Goal: Task Accomplishment & Management: Use online tool/utility

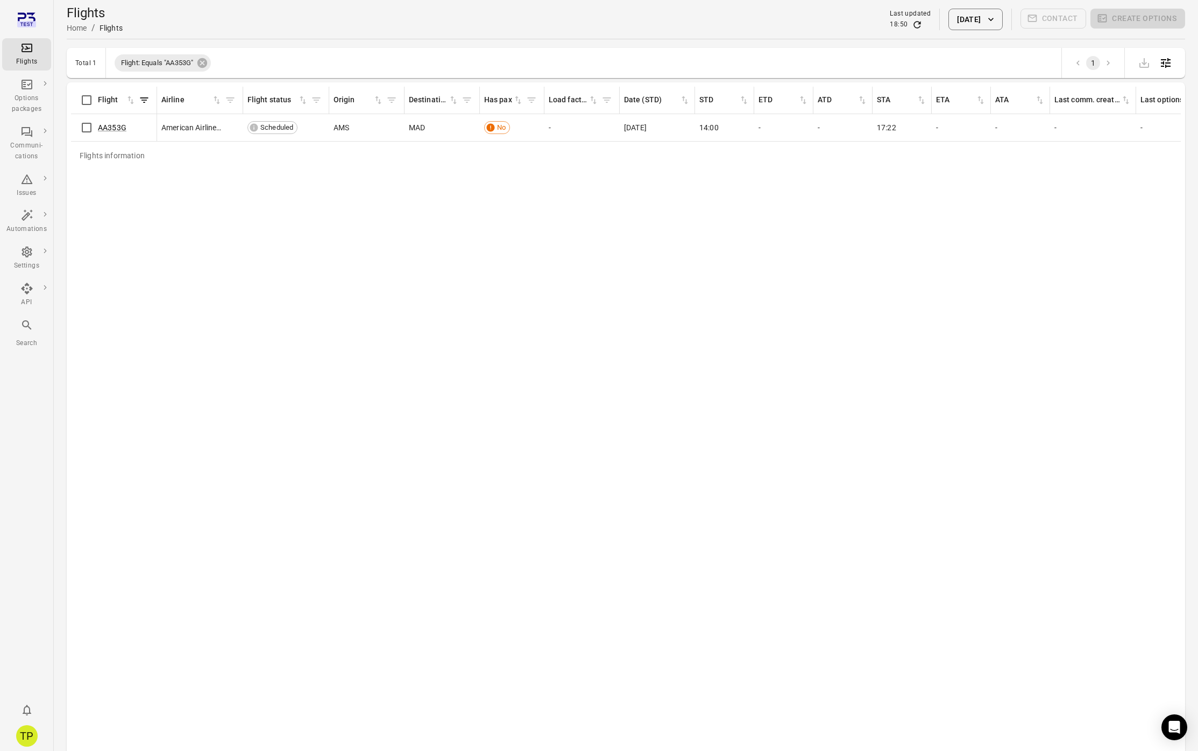
click at [26, 54] on icon "Main navigation" at bounding box center [26, 47] width 13 height 13
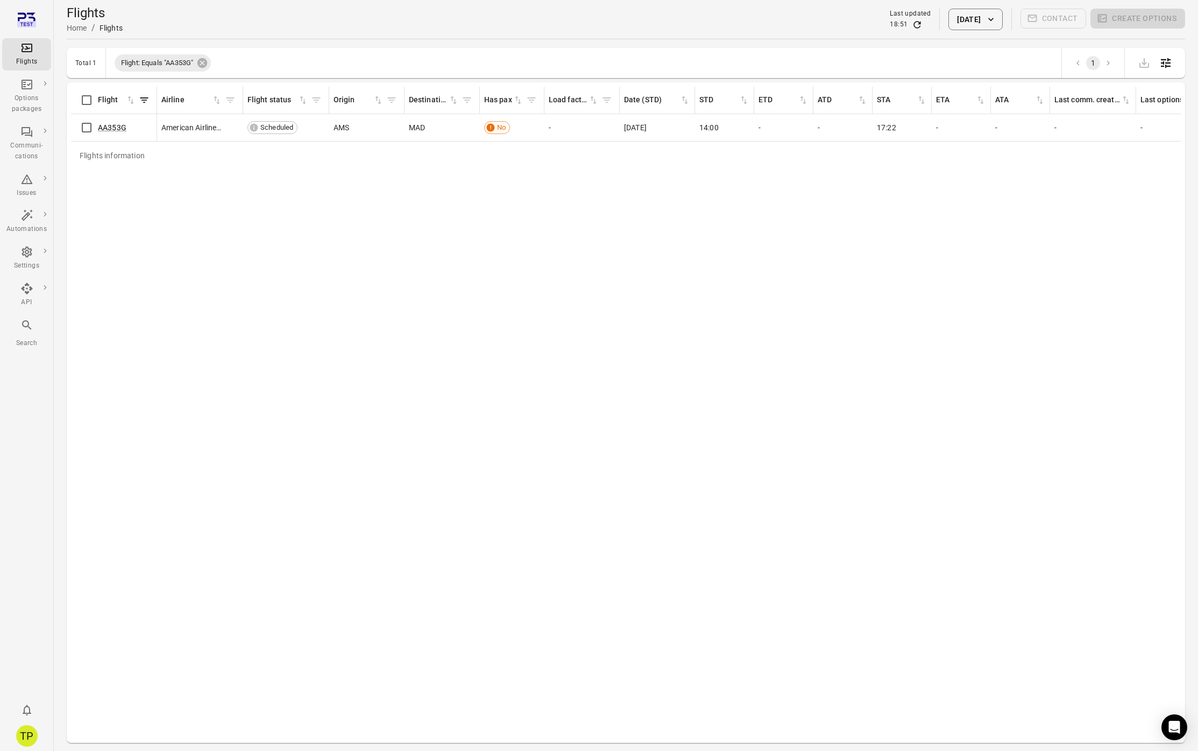
click at [27, 733] on div "TP" at bounding box center [27, 736] width 22 height 22
click at [66, 734] on button "Log out" at bounding box center [82, 733] width 81 height 20
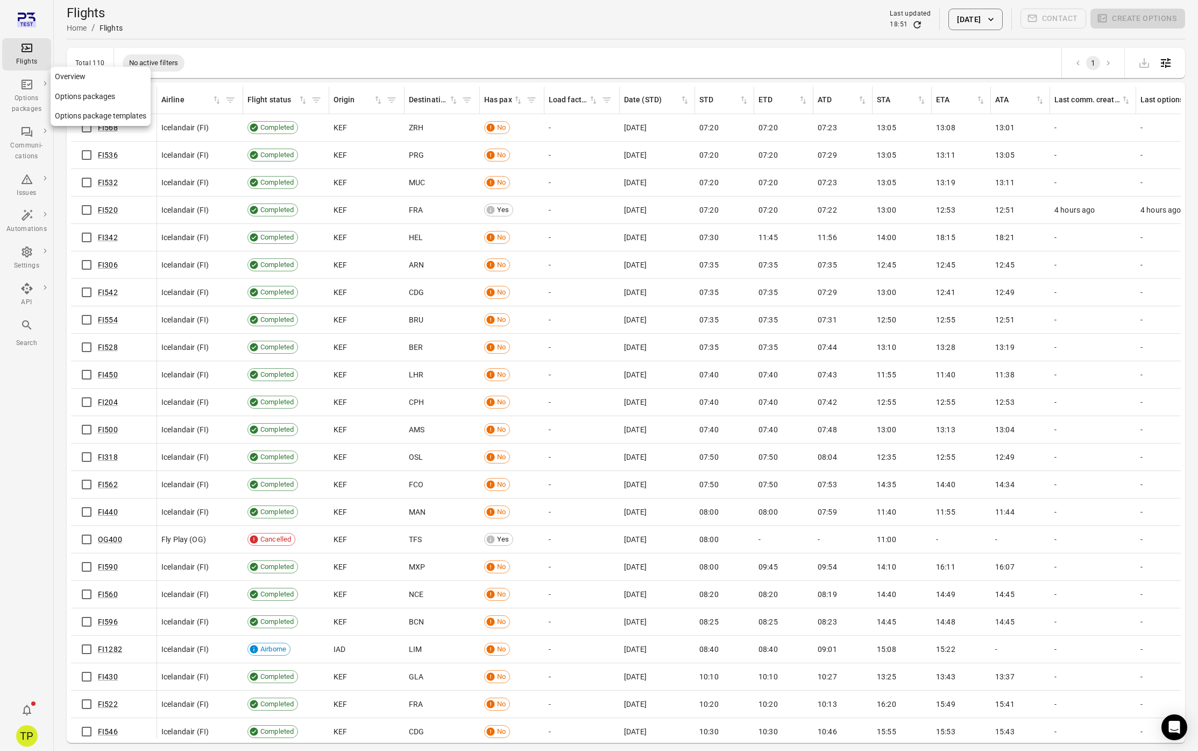
click at [97, 97] on link "Options packages" at bounding box center [101, 97] width 100 height 20
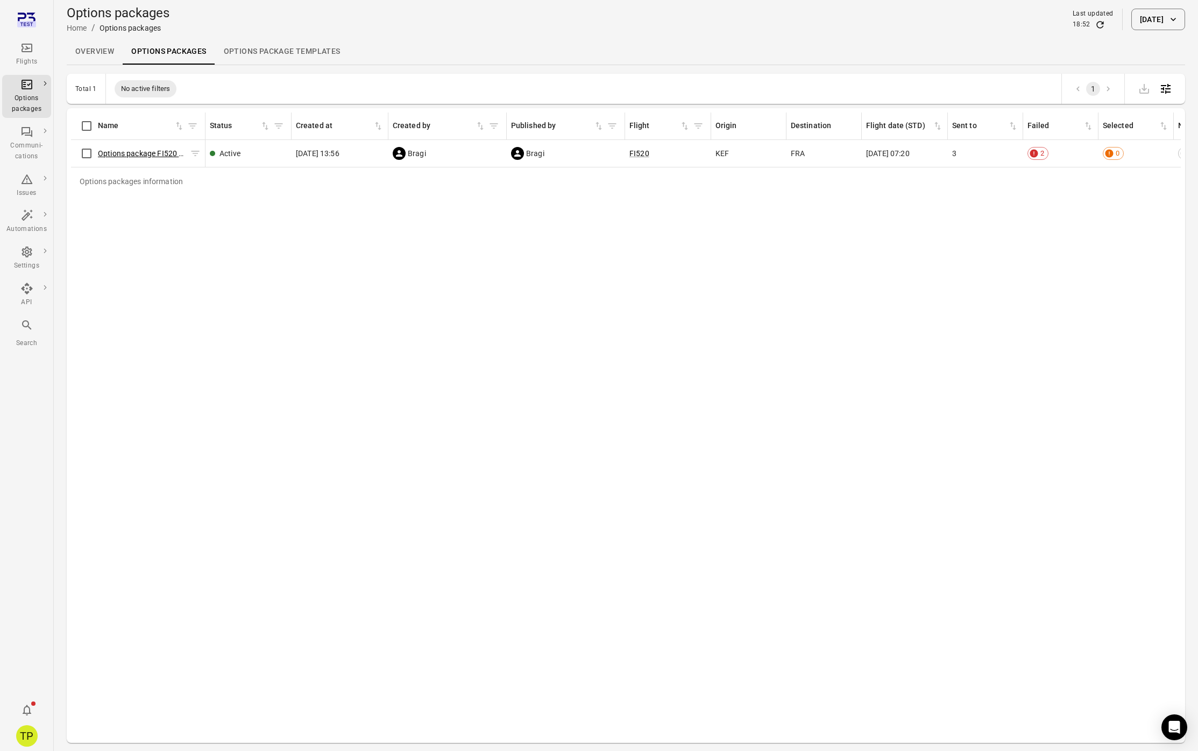
click at [144, 151] on link "Options package FI520 ([DATE])" at bounding box center [152, 153] width 109 height 9
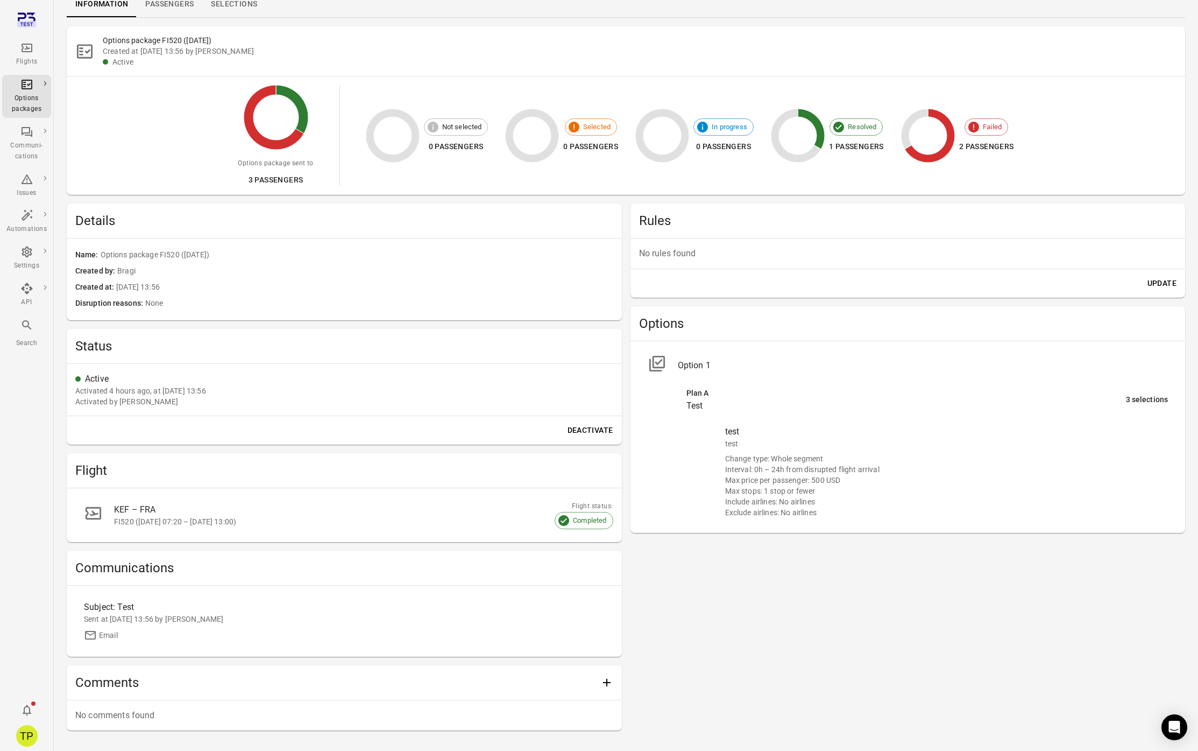
scroll to position [16, 0]
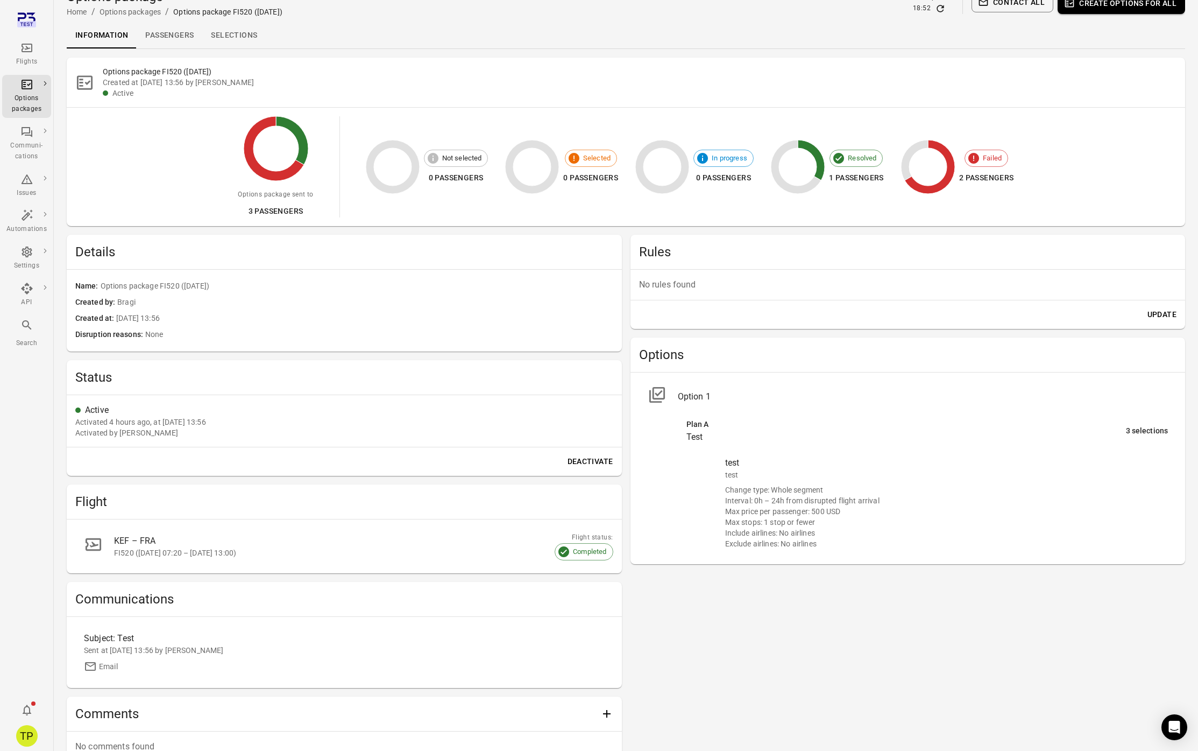
click at [1137, 432] on div "3 selections" at bounding box center [1147, 431] width 42 height 12
click at [861, 509] on div "Max price per passenger: 500 USD" at bounding box center [946, 511] width 443 height 11
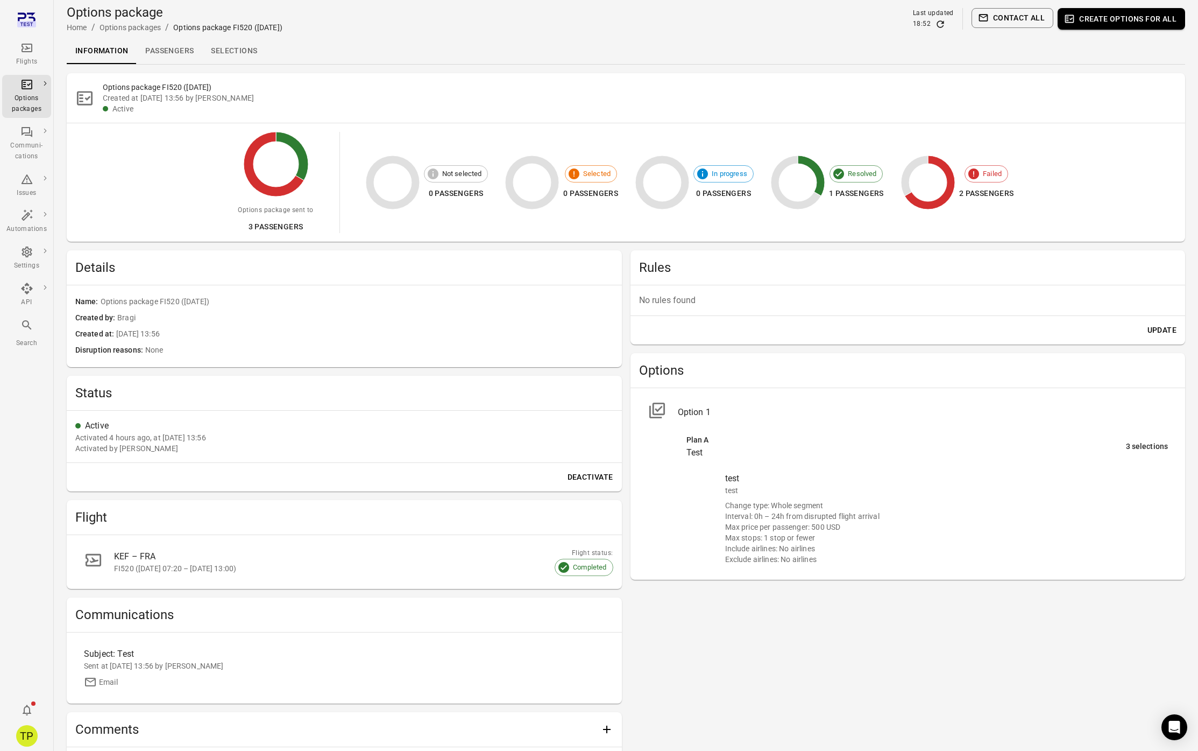
scroll to position [0, 0]
click at [26, 57] on div "Flights" at bounding box center [26, 62] width 40 height 11
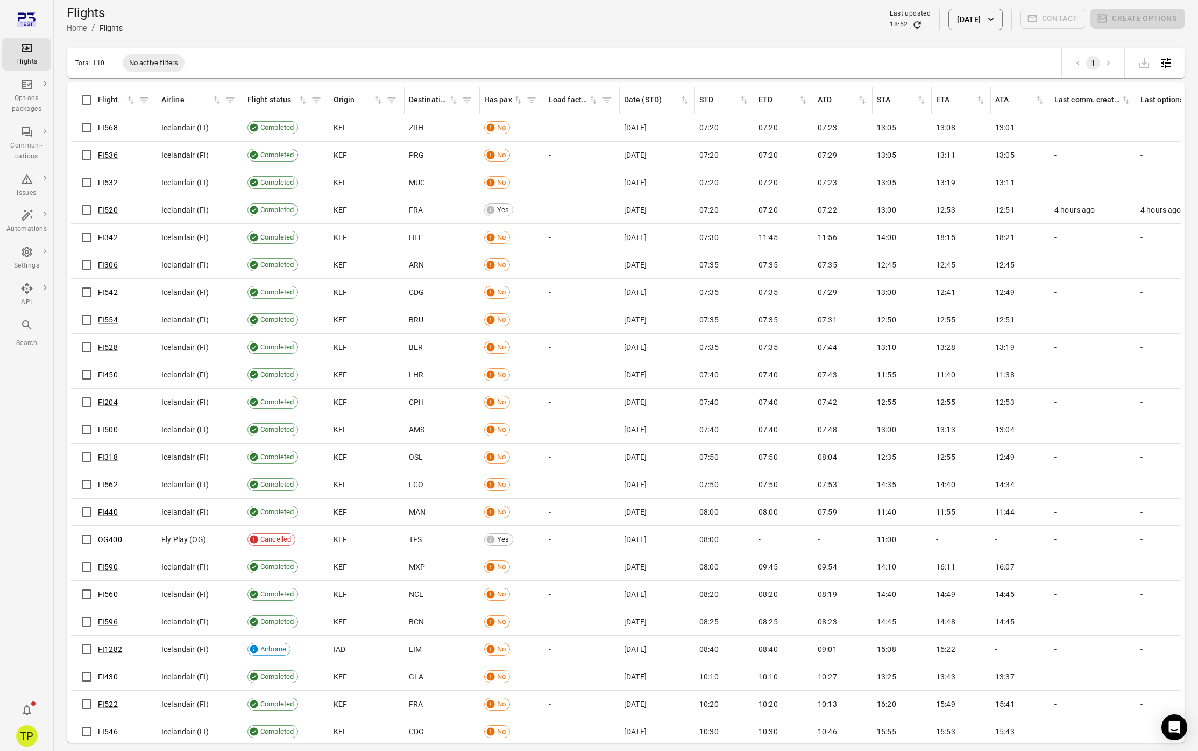
click at [964, 16] on button "[DATE]" at bounding box center [976, 20] width 54 height 22
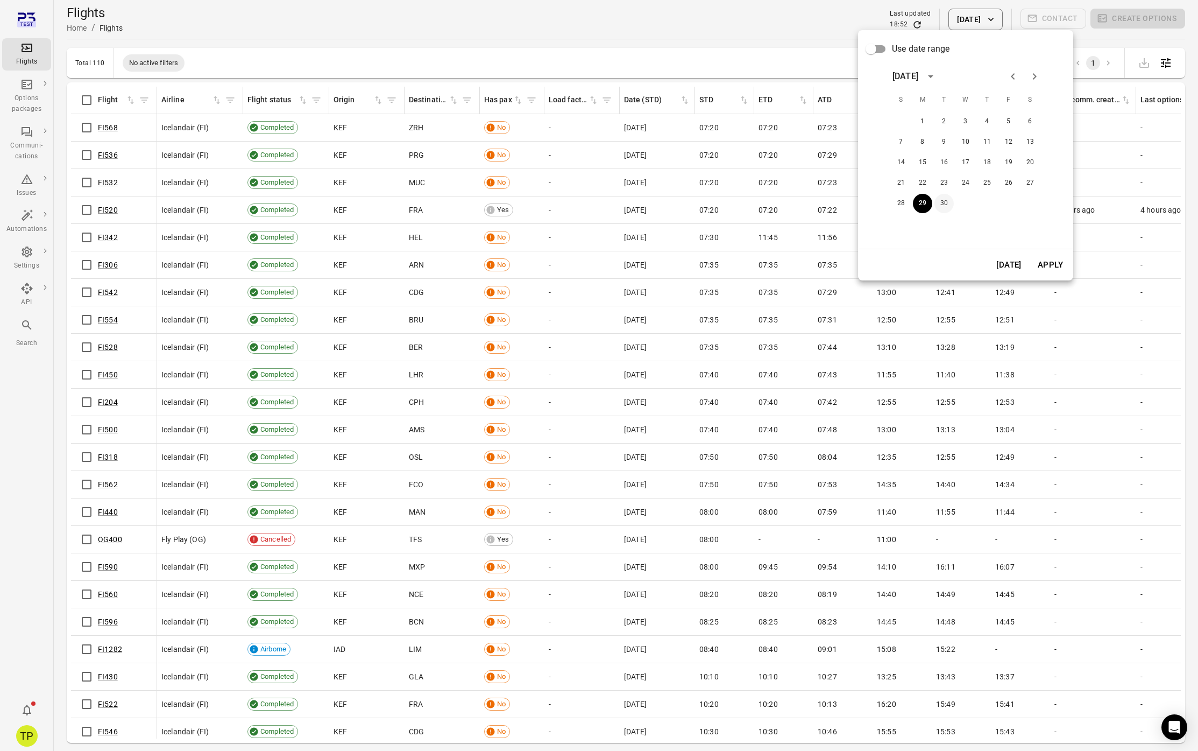
click at [942, 203] on button "30" at bounding box center [944, 203] width 19 height 19
click at [1045, 267] on button "Apply" at bounding box center [1050, 264] width 37 height 23
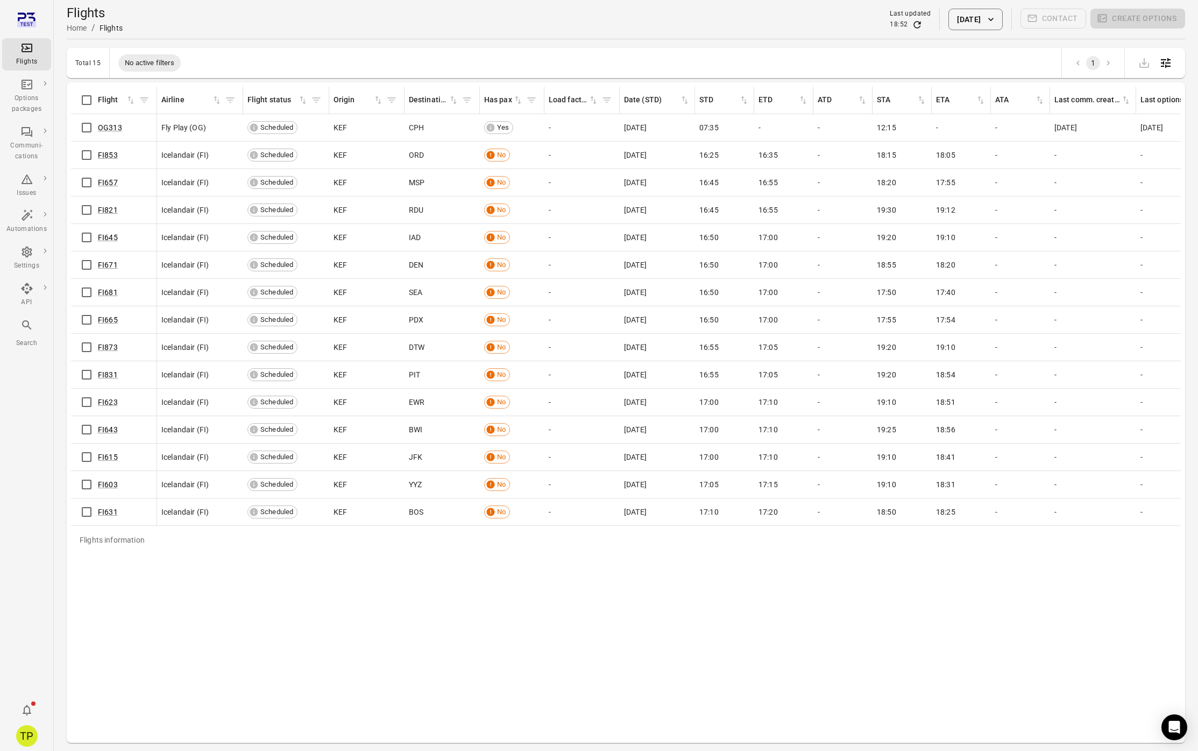
click at [25, 335] on div "Search" at bounding box center [26, 334] width 40 height 30
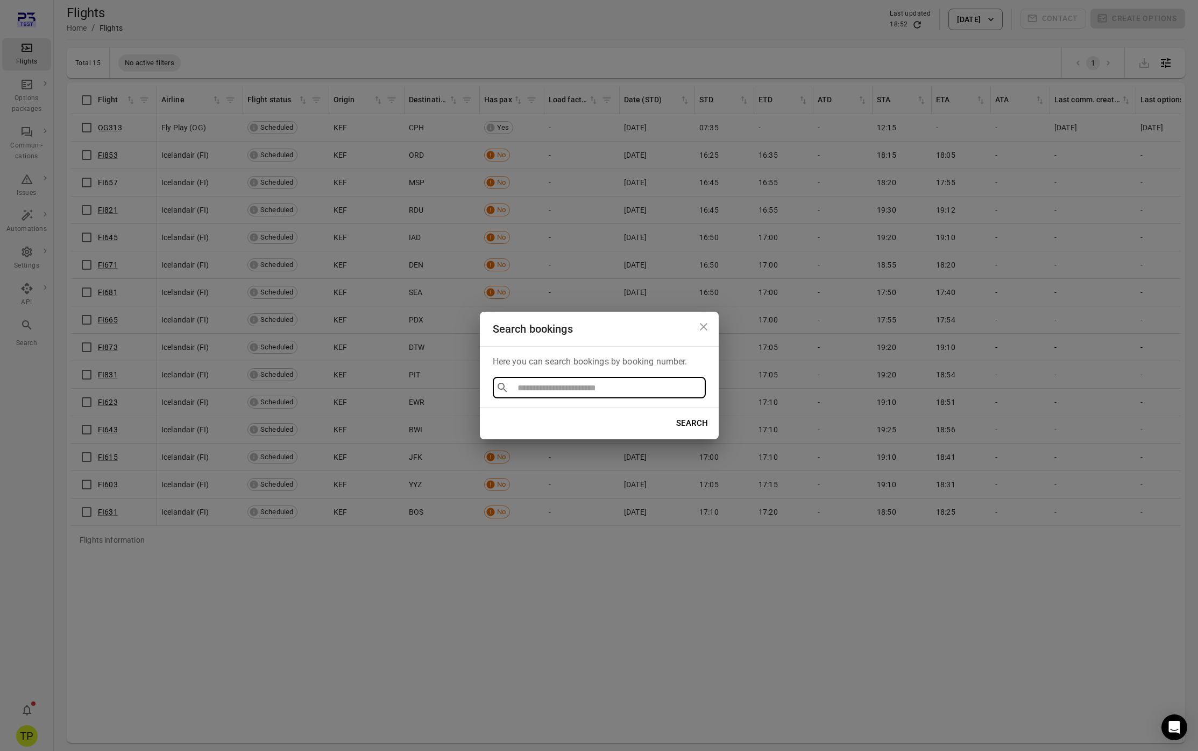
type input "*******"
click at [704, 328] on icon "Close dialog" at bounding box center [703, 326] width 13 height 13
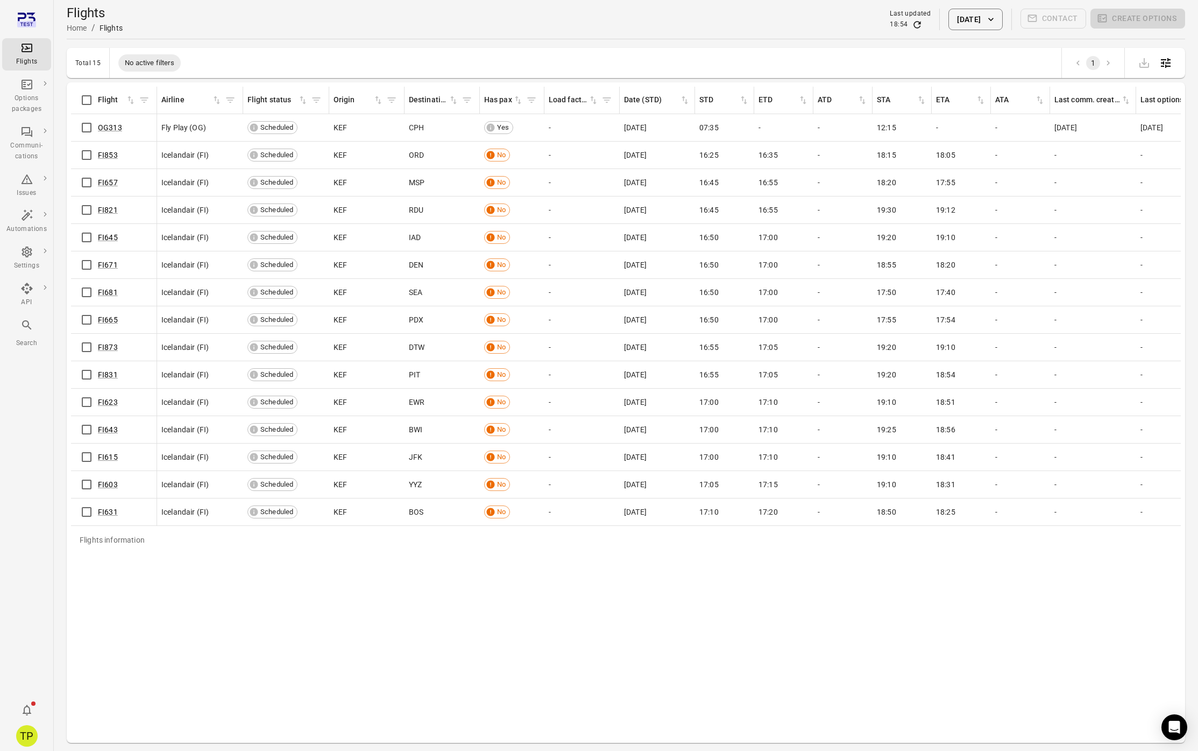
click at [18, 329] on div "Search" at bounding box center [26, 334] width 40 height 30
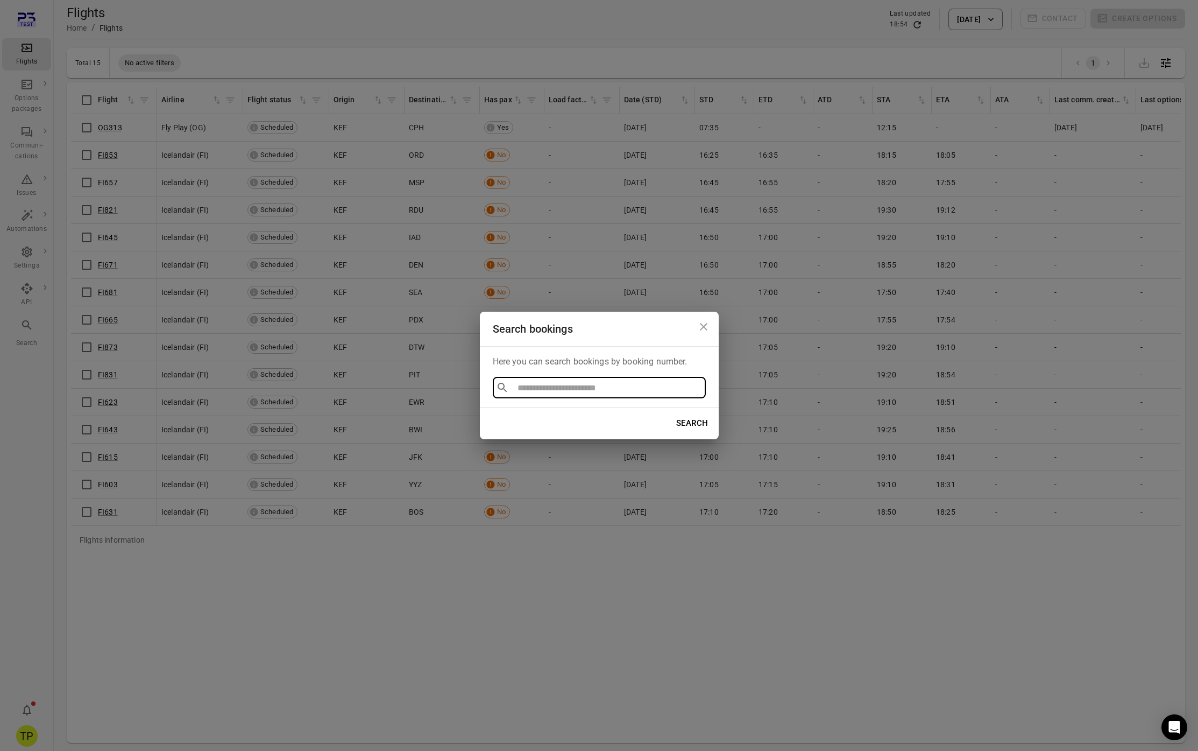
type input "*******"
click at [525, 416] on li "AJFYH35" at bounding box center [599, 412] width 213 height 19
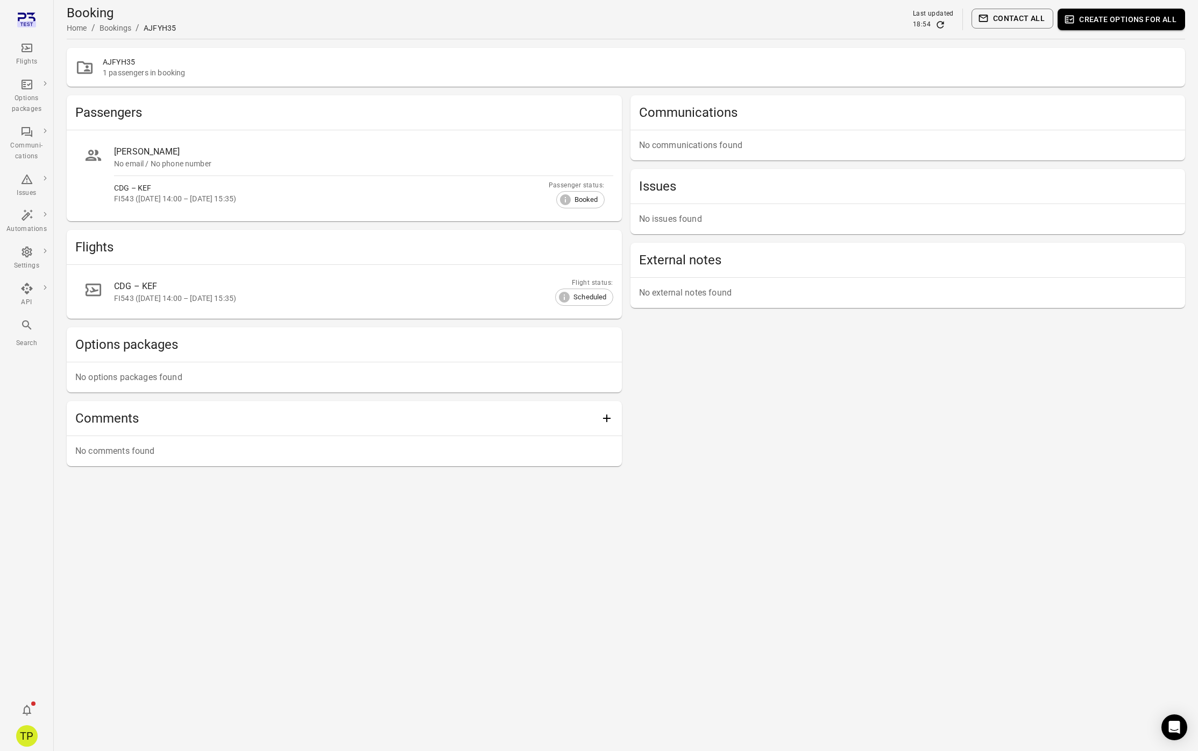
click at [270, 161] on div "No email / No phone number" at bounding box center [359, 163] width 491 height 11
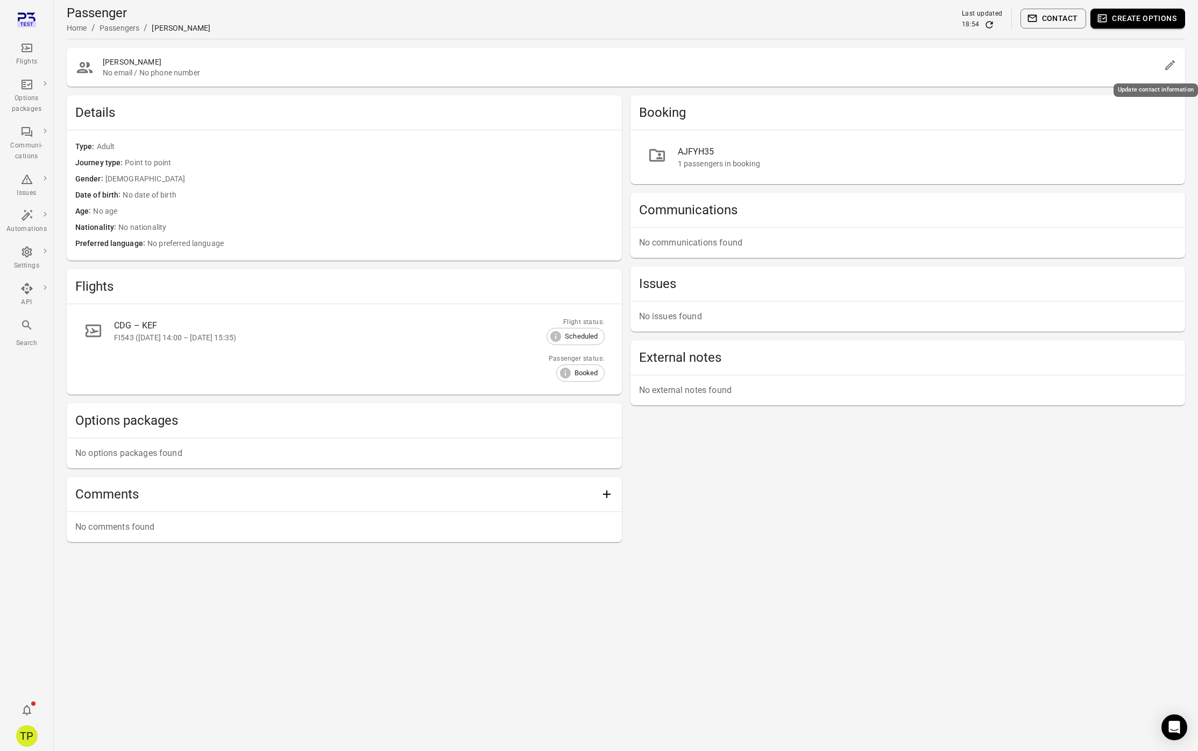
click at [1168, 63] on icon "Edit" at bounding box center [1170, 65] width 13 height 13
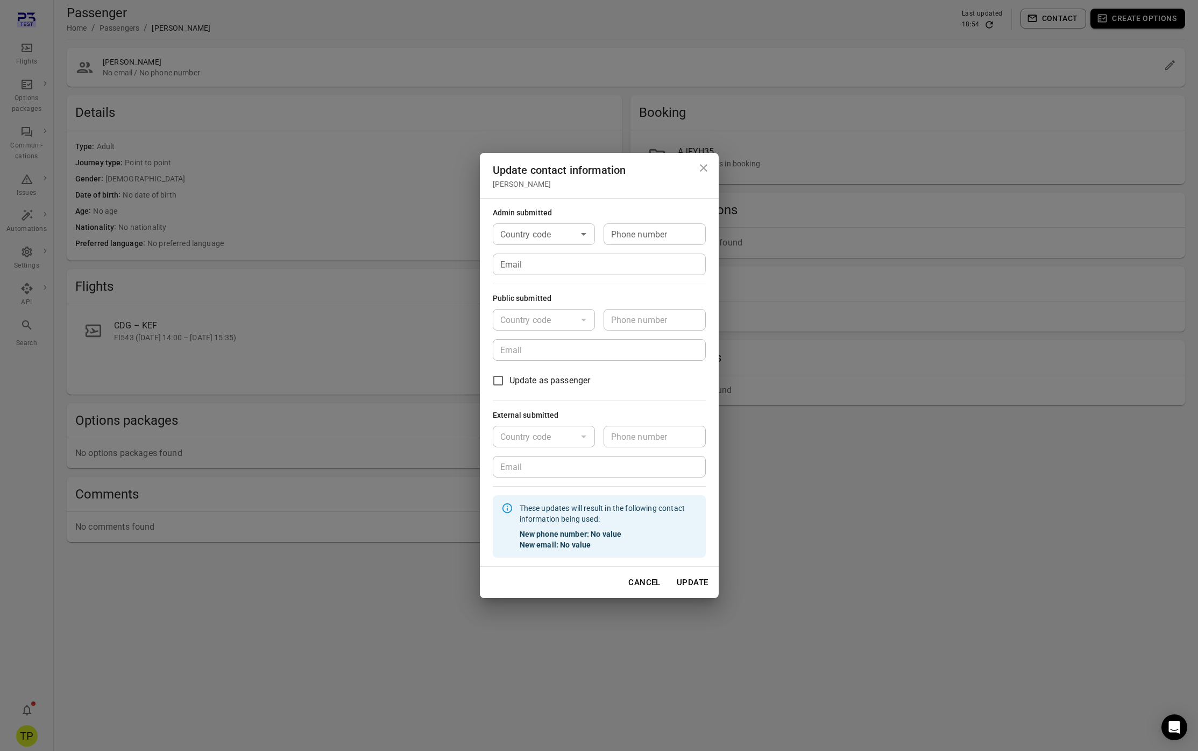
click at [545, 272] on input "Email" at bounding box center [599, 264] width 213 height 22
type input "**********"
click at [689, 579] on button "Update" at bounding box center [693, 582] width 44 height 23
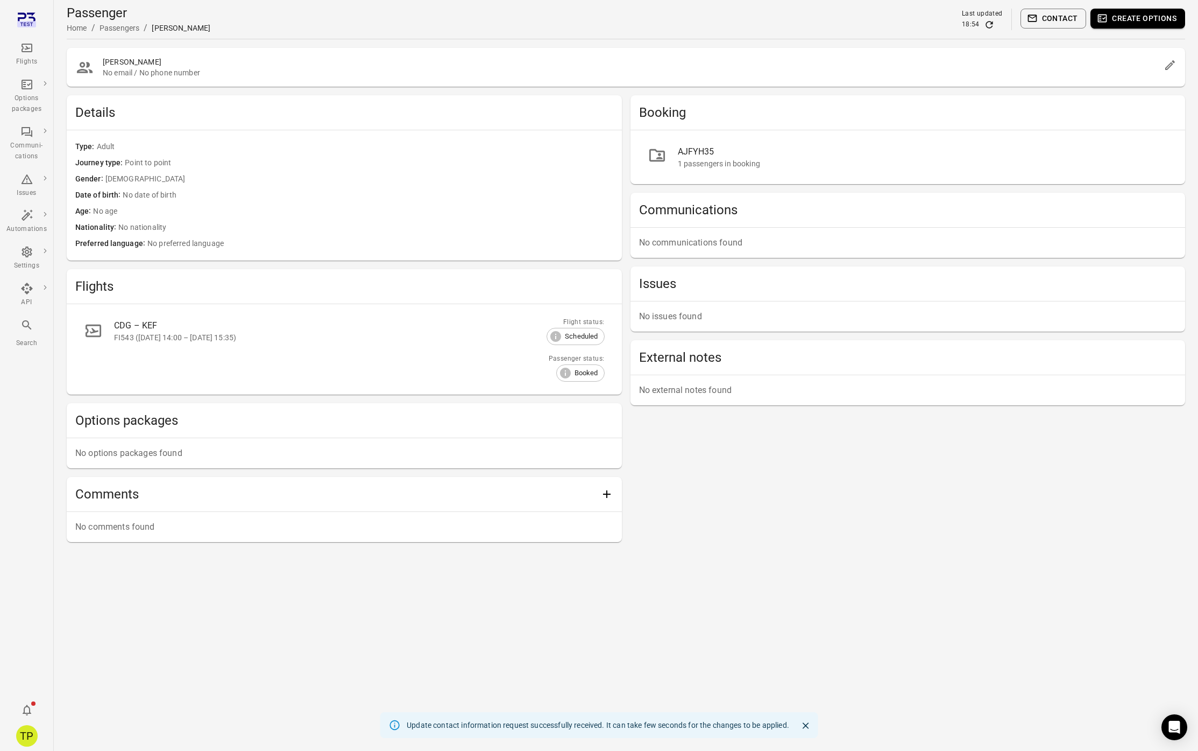
click at [1133, 16] on button "Create options" at bounding box center [1138, 19] width 95 height 20
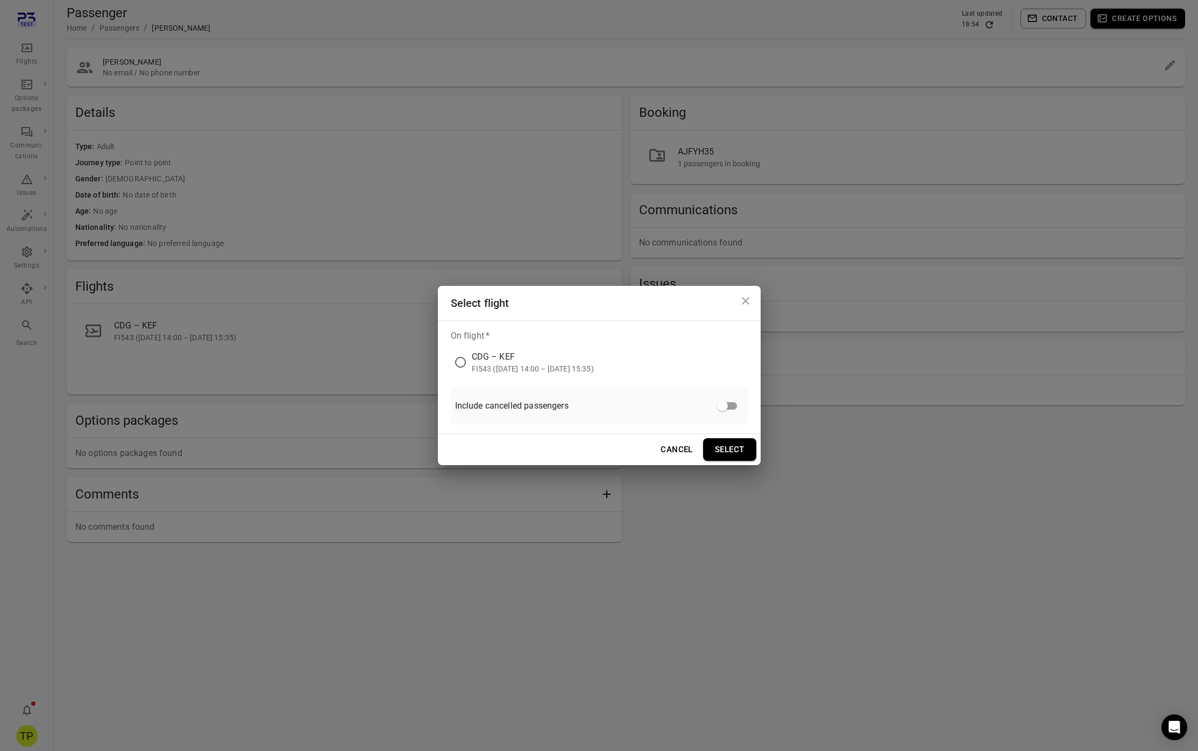
click at [489, 361] on div "CDG – KEF" at bounding box center [533, 356] width 122 height 13
click at [718, 448] on button "Select" at bounding box center [729, 449] width 53 height 23
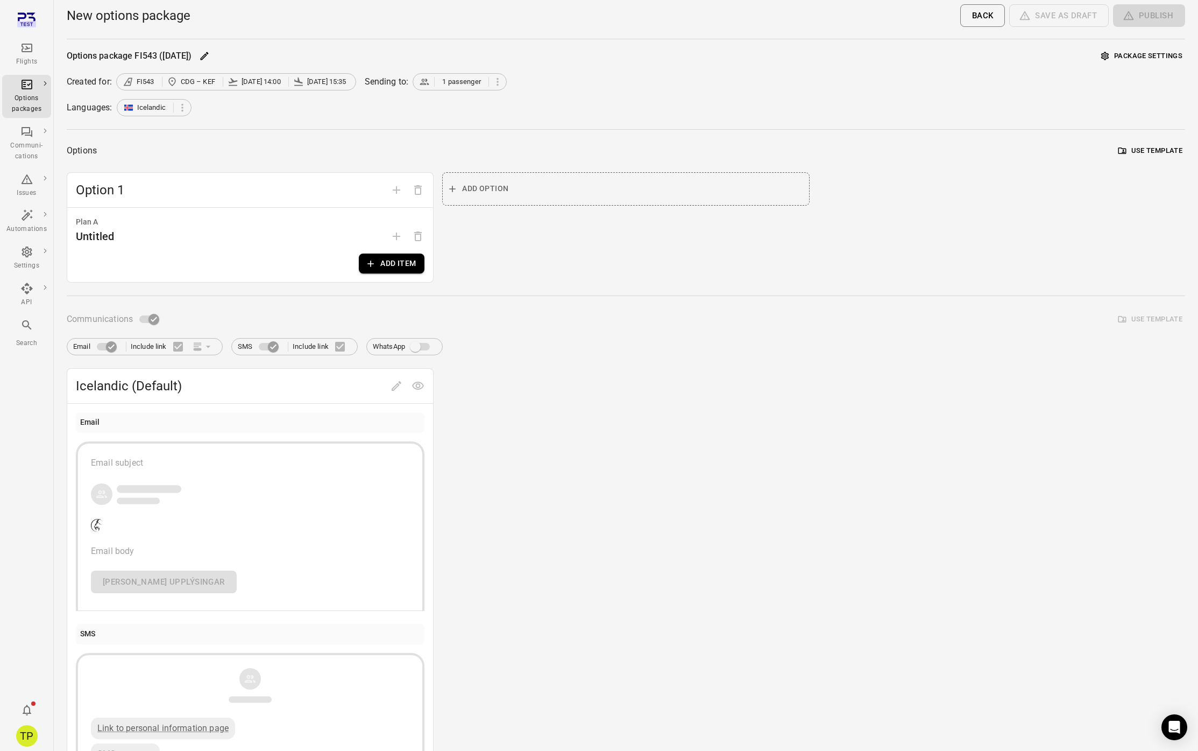
click at [389, 260] on button "Add item" at bounding box center [392, 263] width 66 height 20
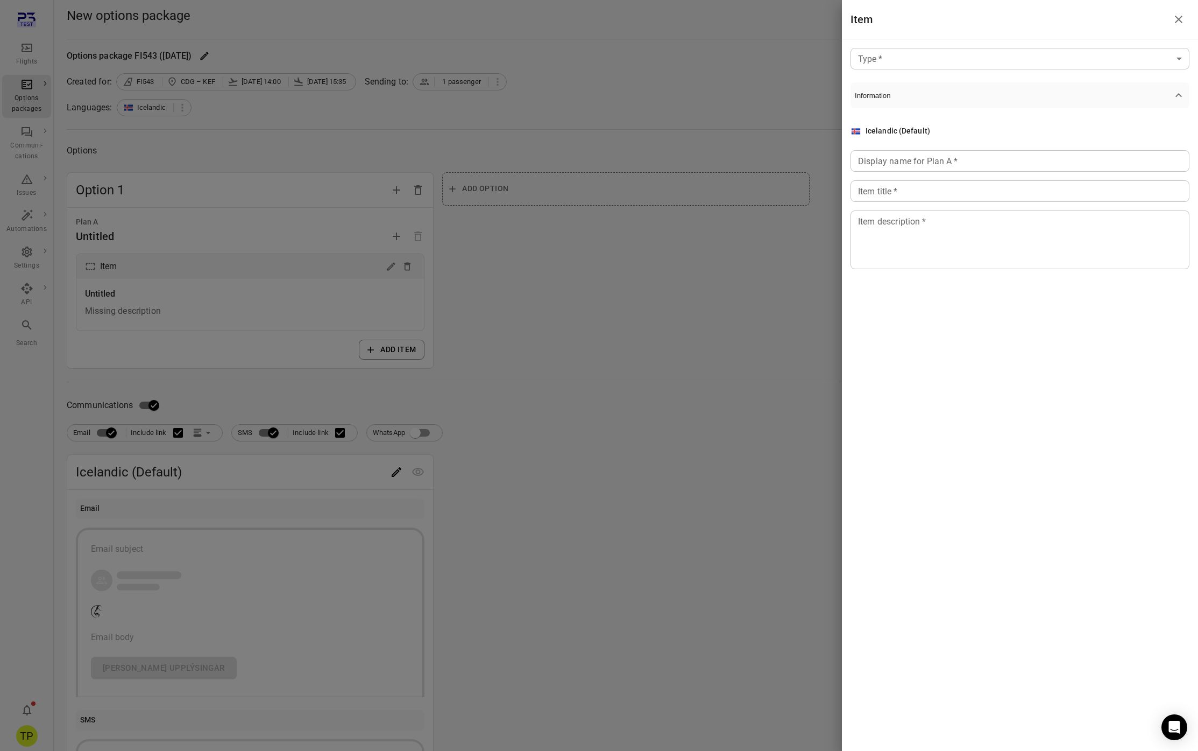
click at [895, 57] on body "Flights Options packages Communi-cations Issues Automations Settings API Search…" at bounding box center [599, 556] width 1198 height 1113
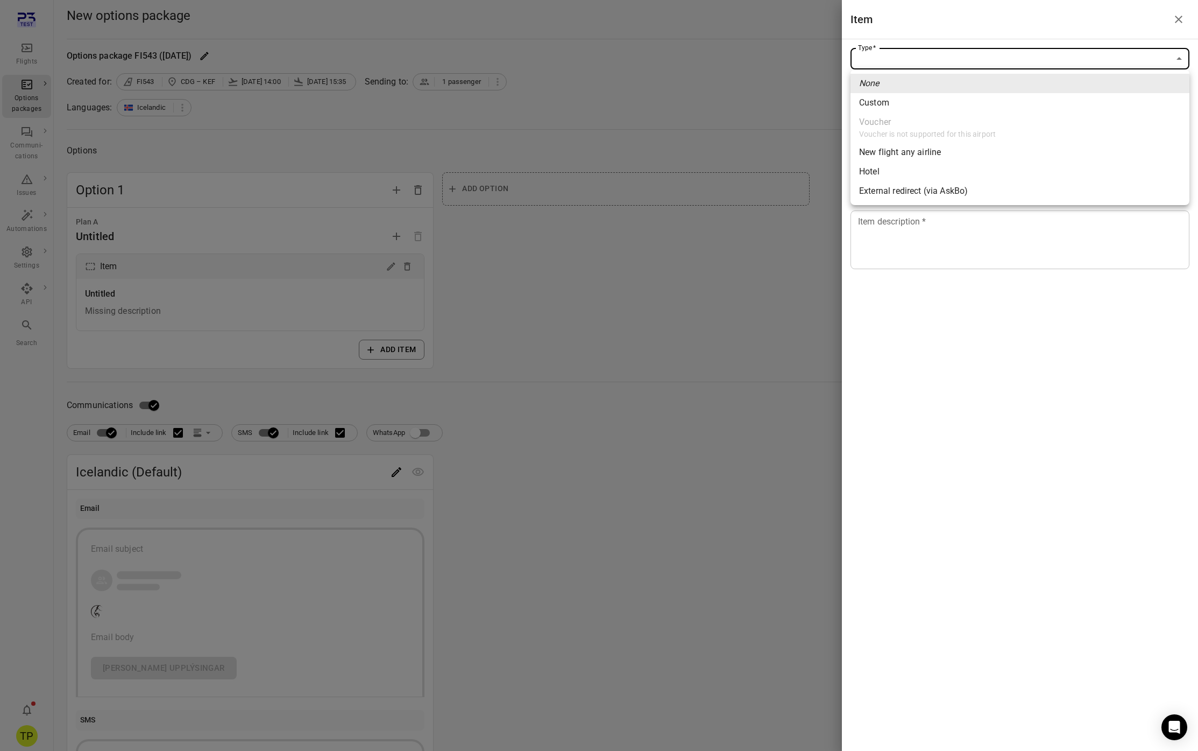
click at [893, 151] on div "New flight any airline" at bounding box center [900, 152] width 82 height 13
type input "**********"
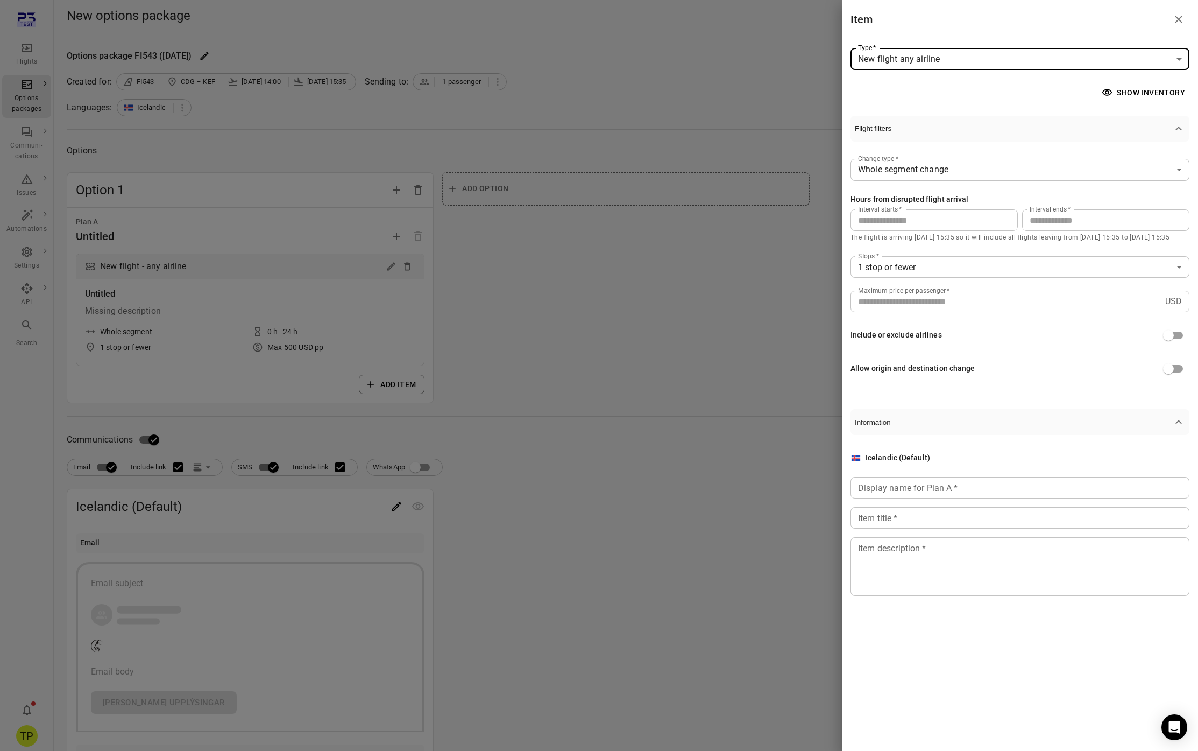
click at [1156, 97] on button "Show inventory" at bounding box center [1145, 93] width 90 height 20
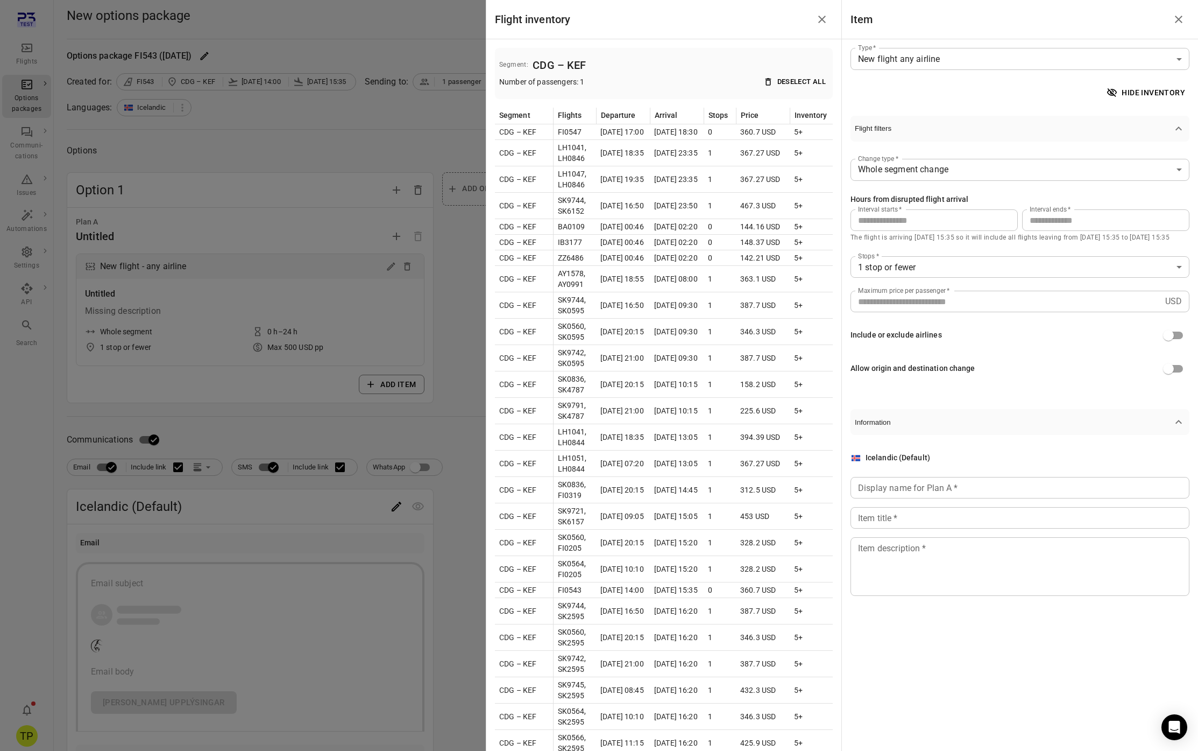
click at [885, 487] on div "Display name for Plan A   * Display name for Plan A   *" at bounding box center [1020, 488] width 339 height 22
type input "****"
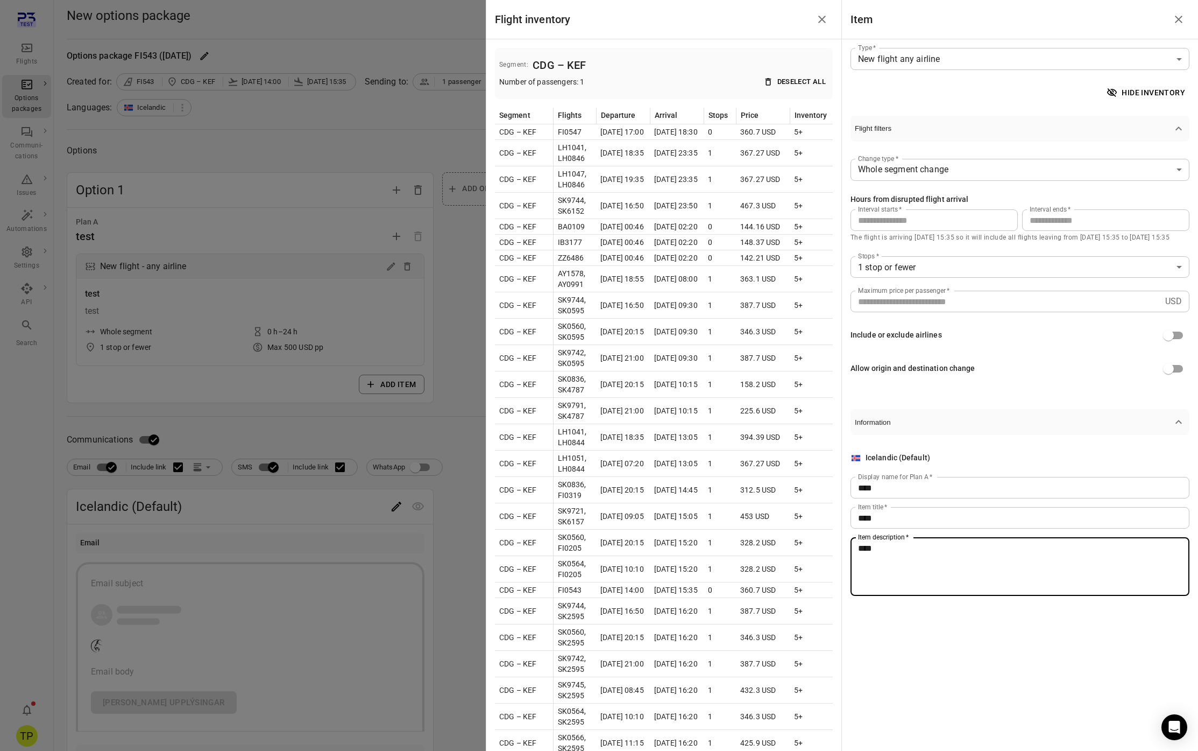
type textarea "****"
click at [825, 24] on icon "Close drawer" at bounding box center [822, 19] width 13 height 13
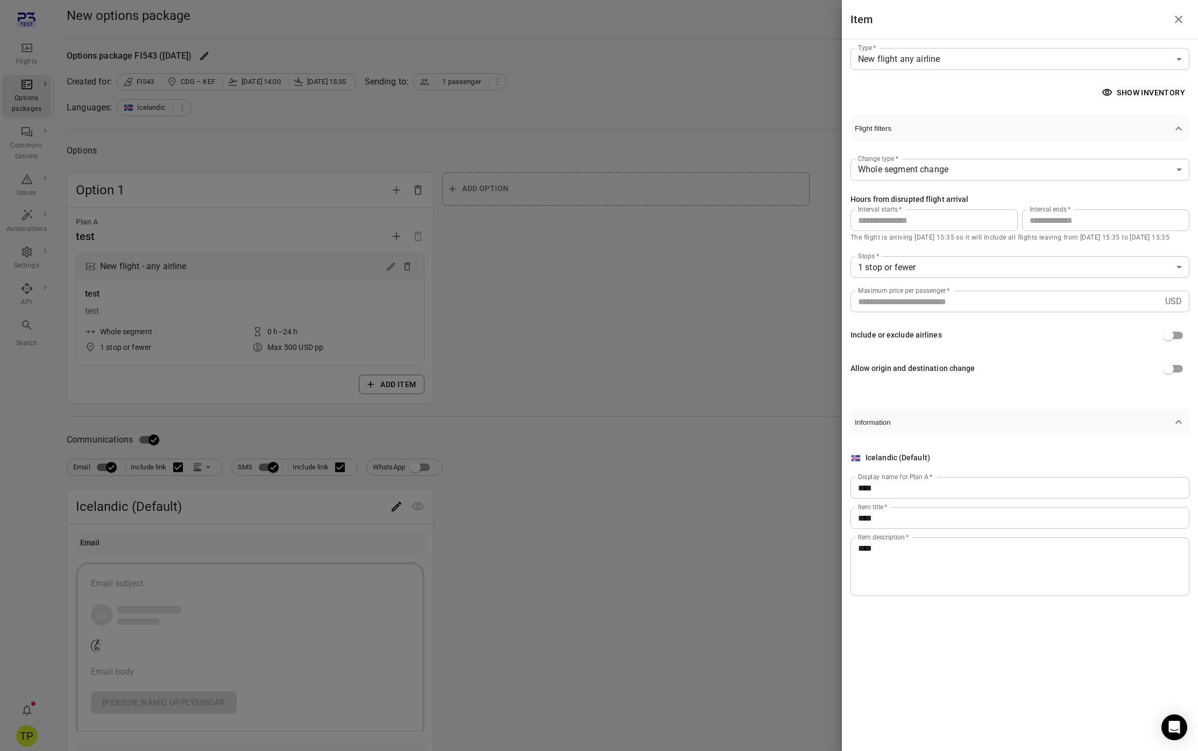
click at [1176, 20] on icon "Close drawer" at bounding box center [1179, 19] width 13 height 13
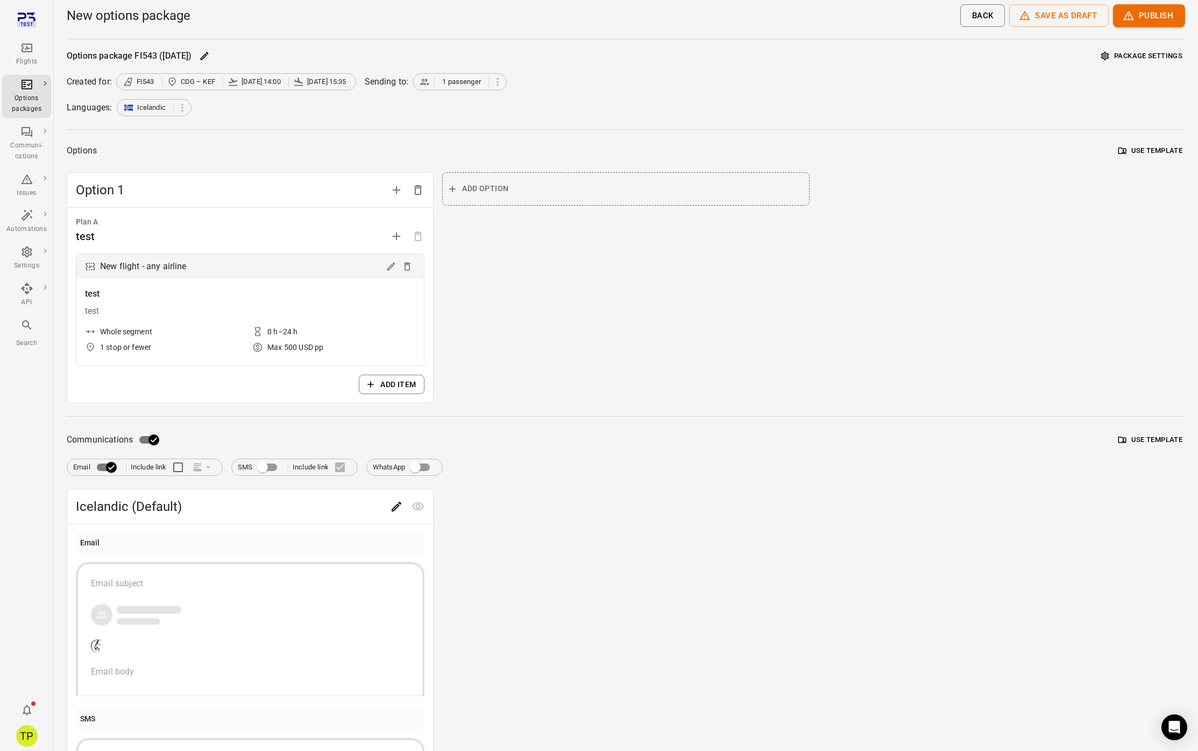
click at [202, 601] on div "Email subject Email body" at bounding box center [250, 627] width 319 height 101
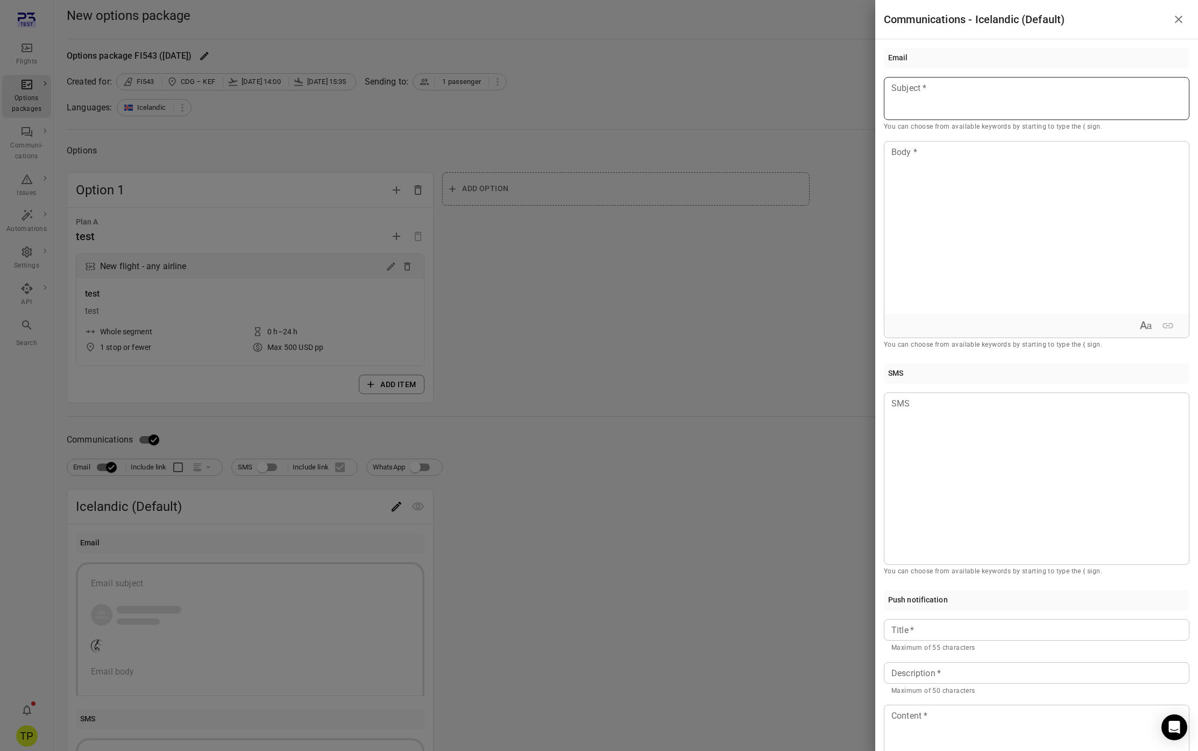
click at [929, 107] on div at bounding box center [1037, 98] width 306 height 43
click at [1178, 16] on icon "Close drawer" at bounding box center [1179, 19] width 13 height 13
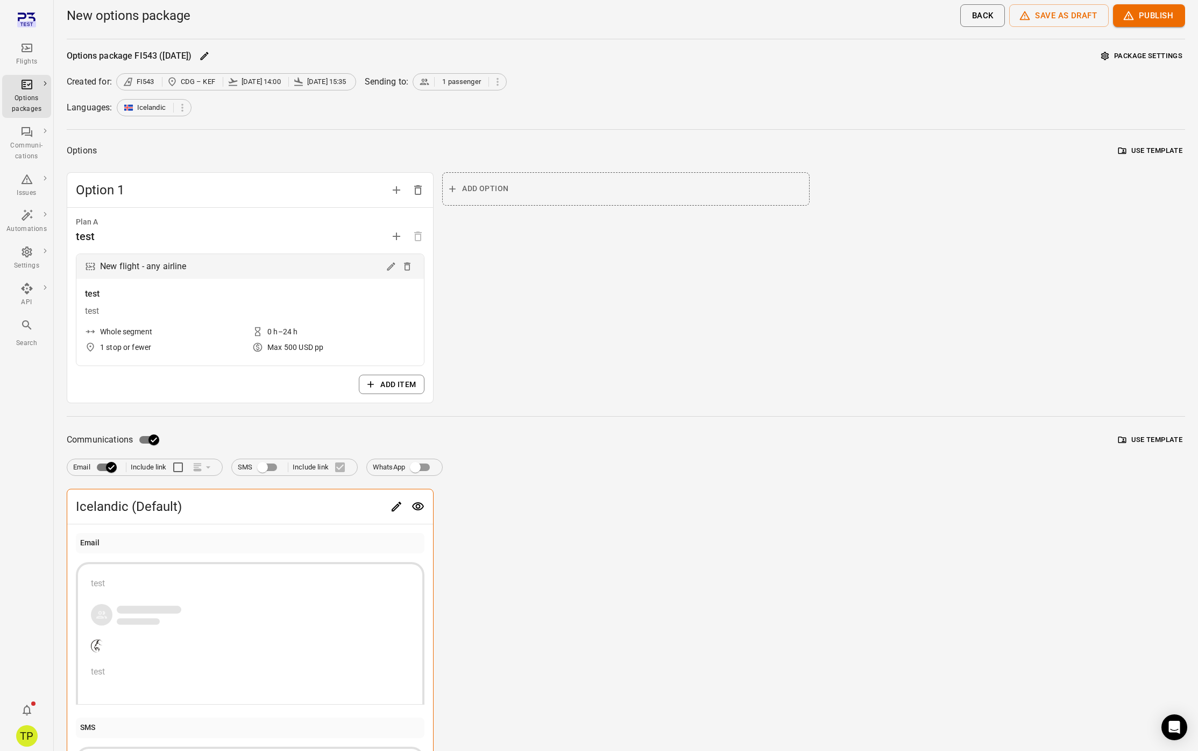
click at [1123, 16] on icon "button" at bounding box center [1129, 16] width 12 height 12
click at [857, 259] on div at bounding box center [599, 375] width 1198 height 751
click at [398, 507] on icon "Edit" at bounding box center [397, 507] width 10 height 10
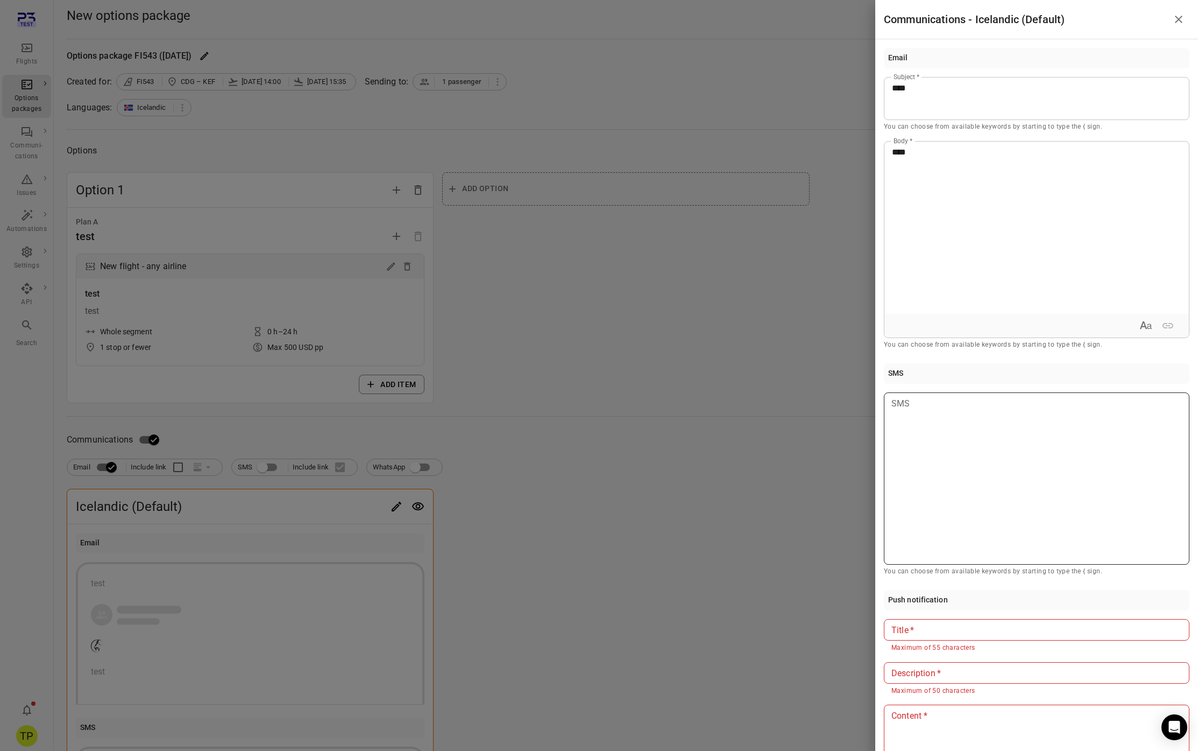
scroll to position [172, 0]
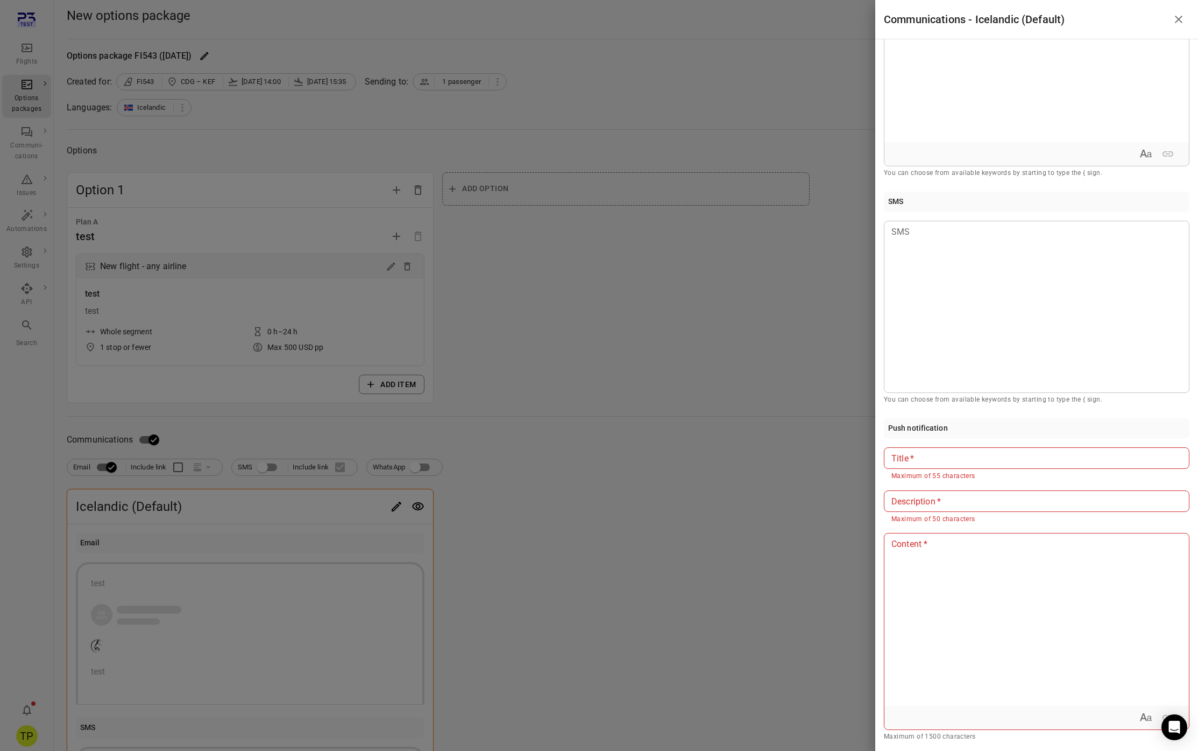
click at [980, 465] on input "Title   *" at bounding box center [1037, 458] width 306 height 22
type input "****"
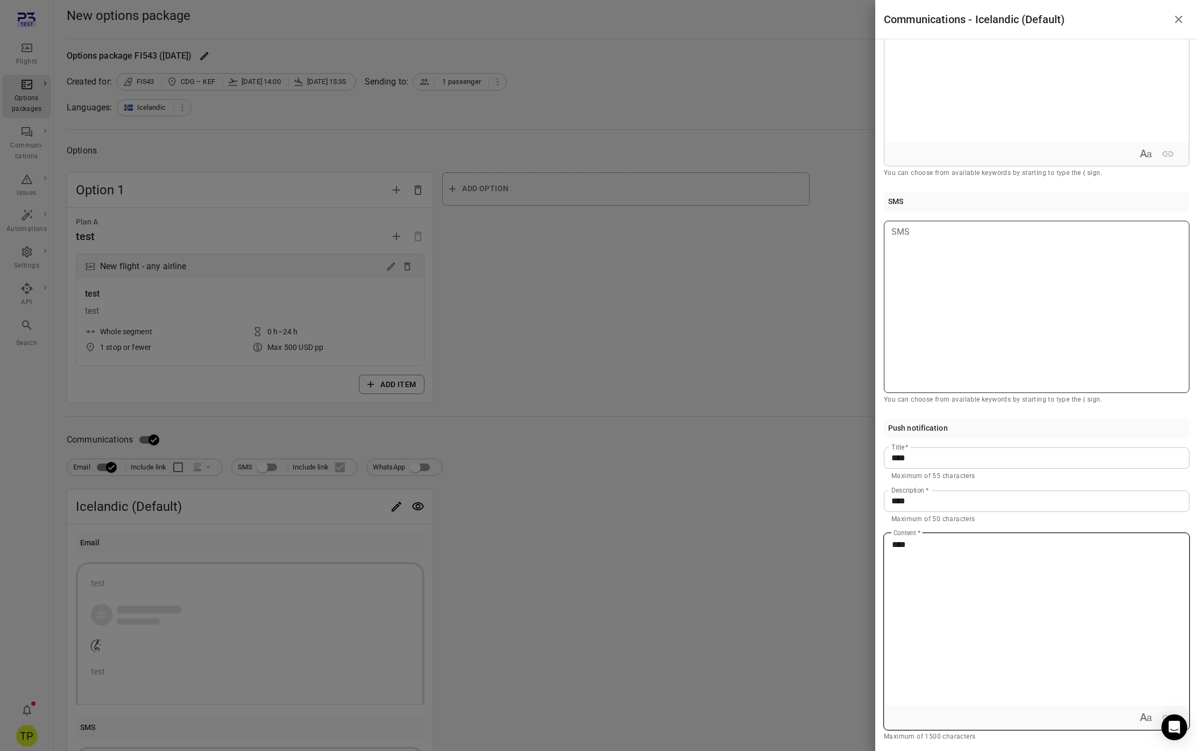
scroll to position [0, 0]
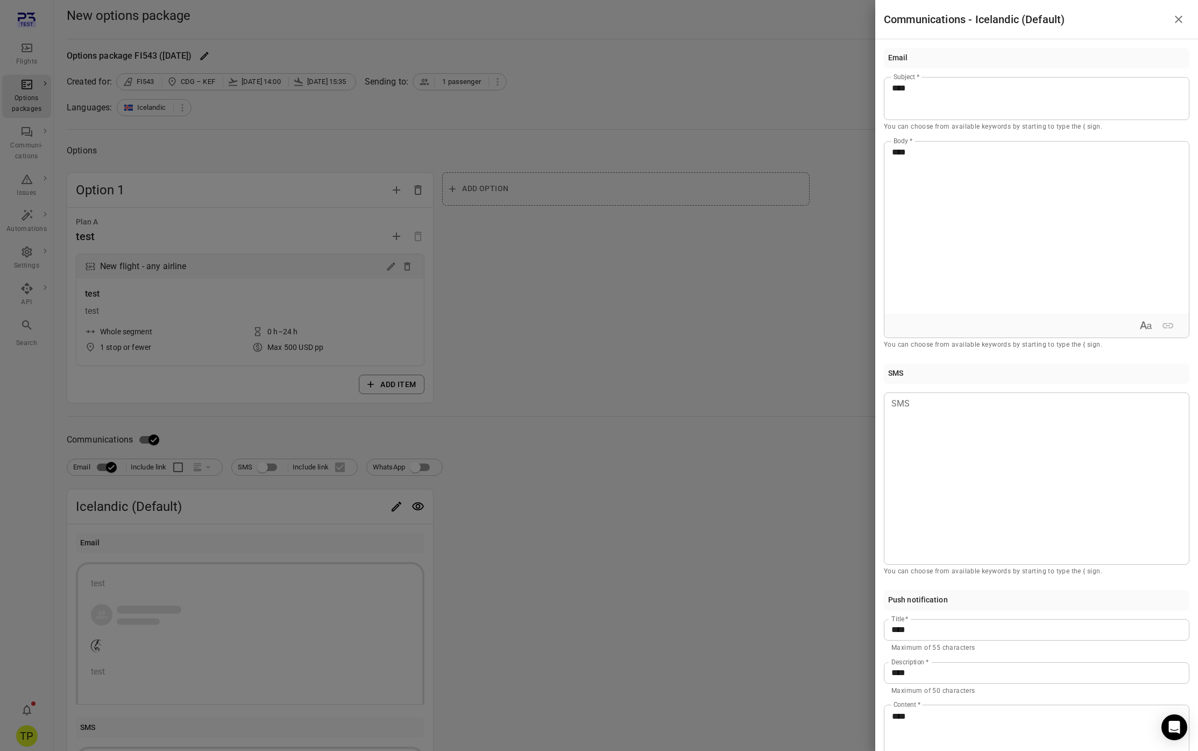
click at [1181, 20] on icon "Close drawer" at bounding box center [1179, 20] width 8 height 8
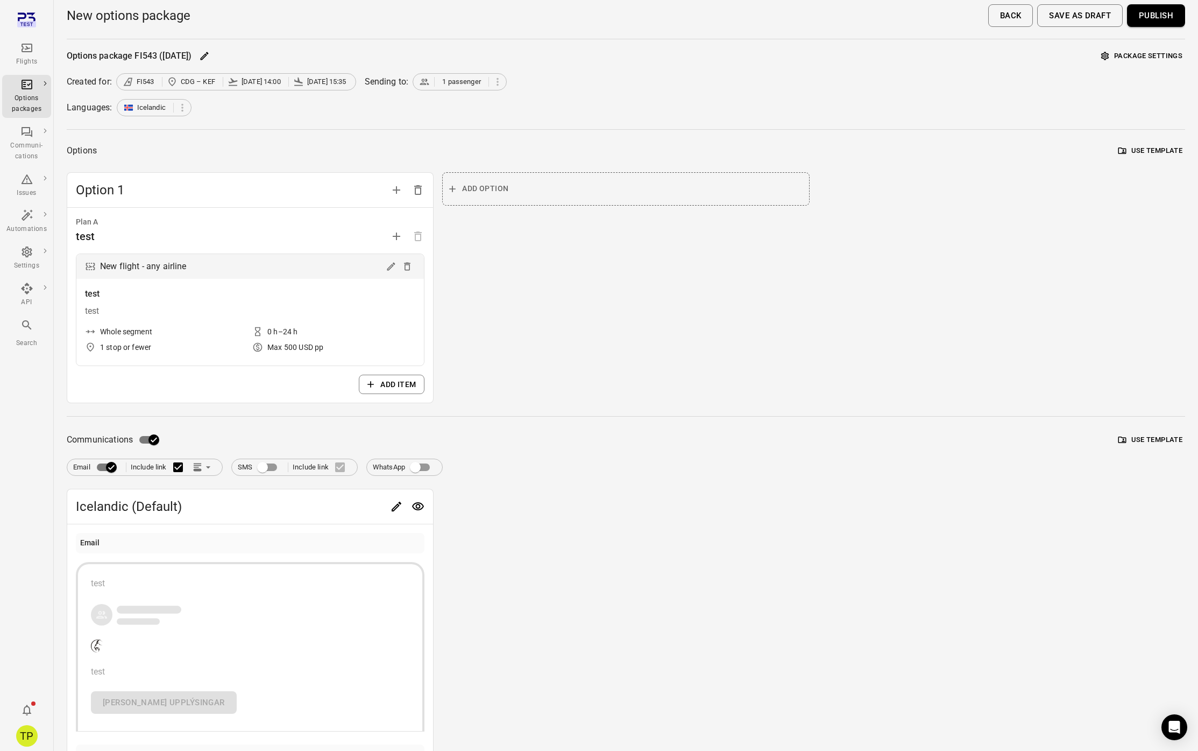
click at [1159, 14] on button "Publish" at bounding box center [1156, 15] width 58 height 23
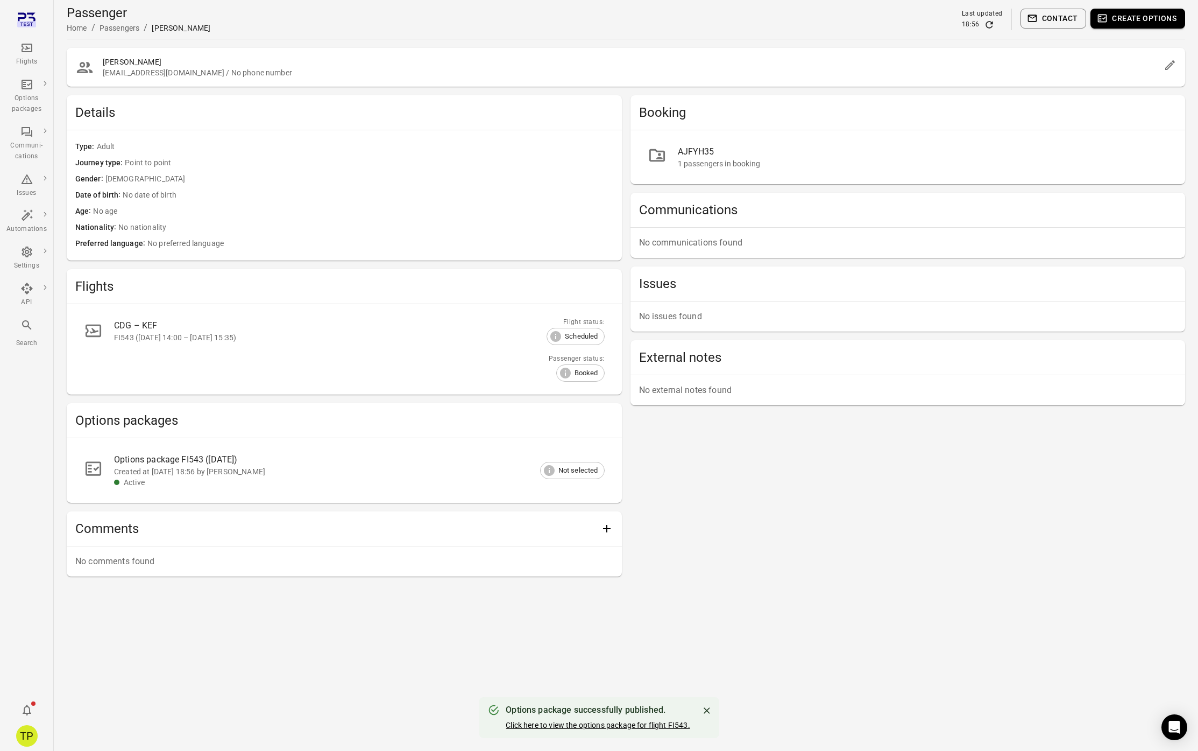
click at [581, 729] on link "Click here to view the options package for flight FI543." at bounding box center [598, 725] width 184 height 9
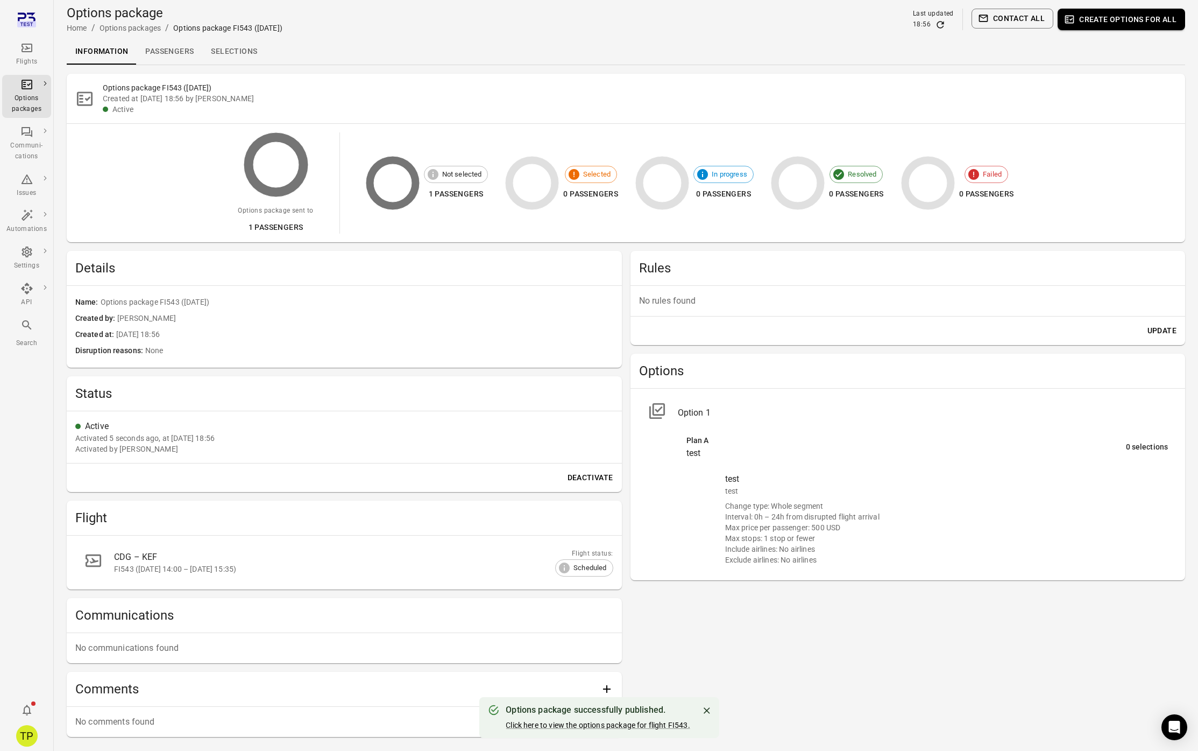
click at [227, 54] on link "Selections" at bounding box center [233, 52] width 63 height 26
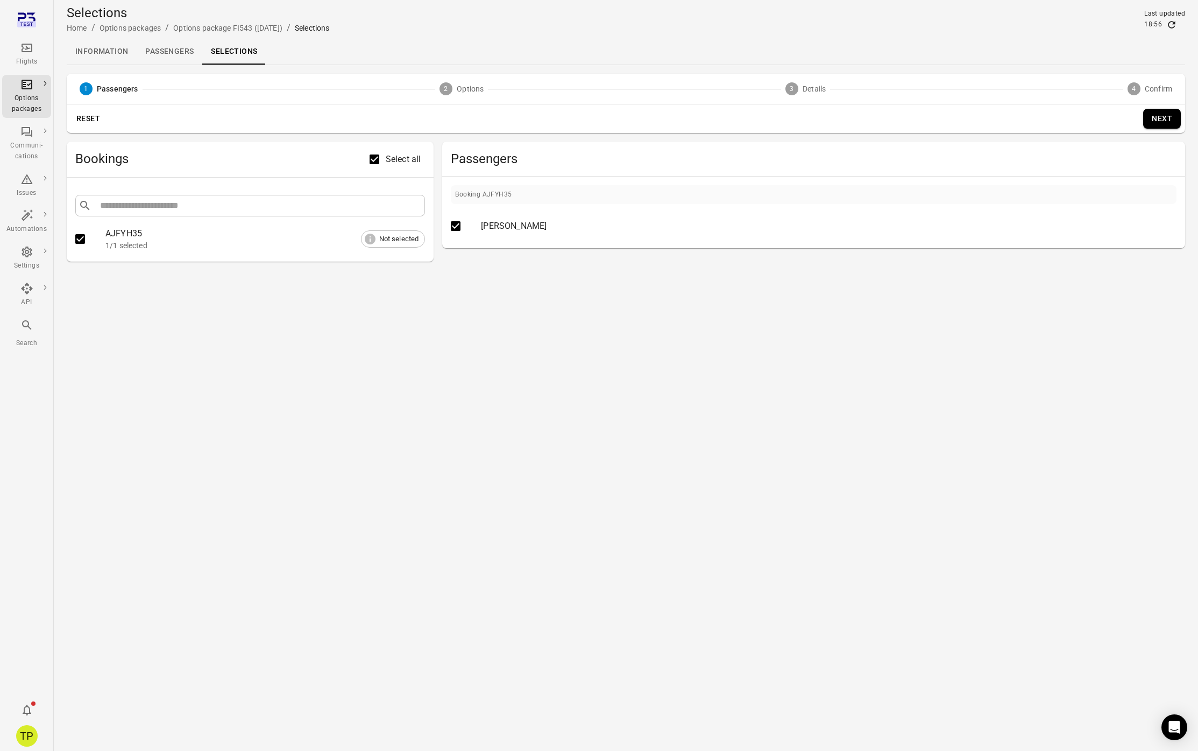
click at [1160, 117] on button "Next" at bounding box center [1163, 119] width 38 height 20
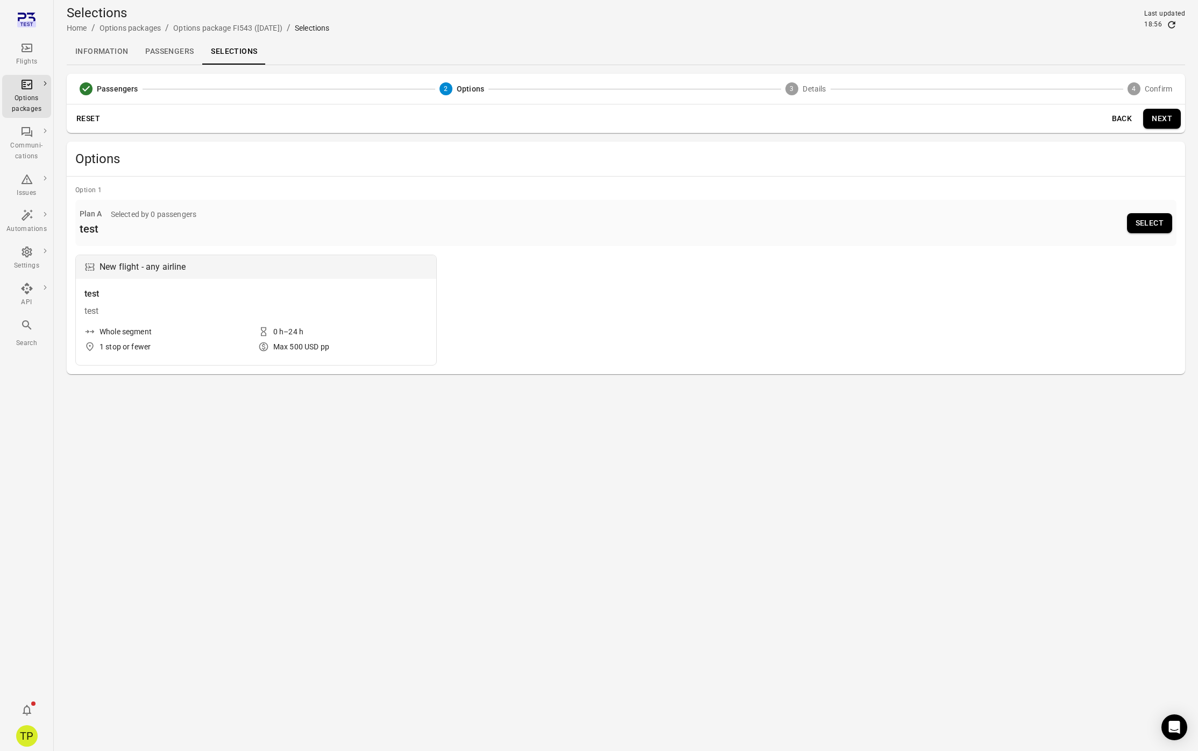
click at [1144, 222] on button "Select" at bounding box center [1149, 223] width 45 height 20
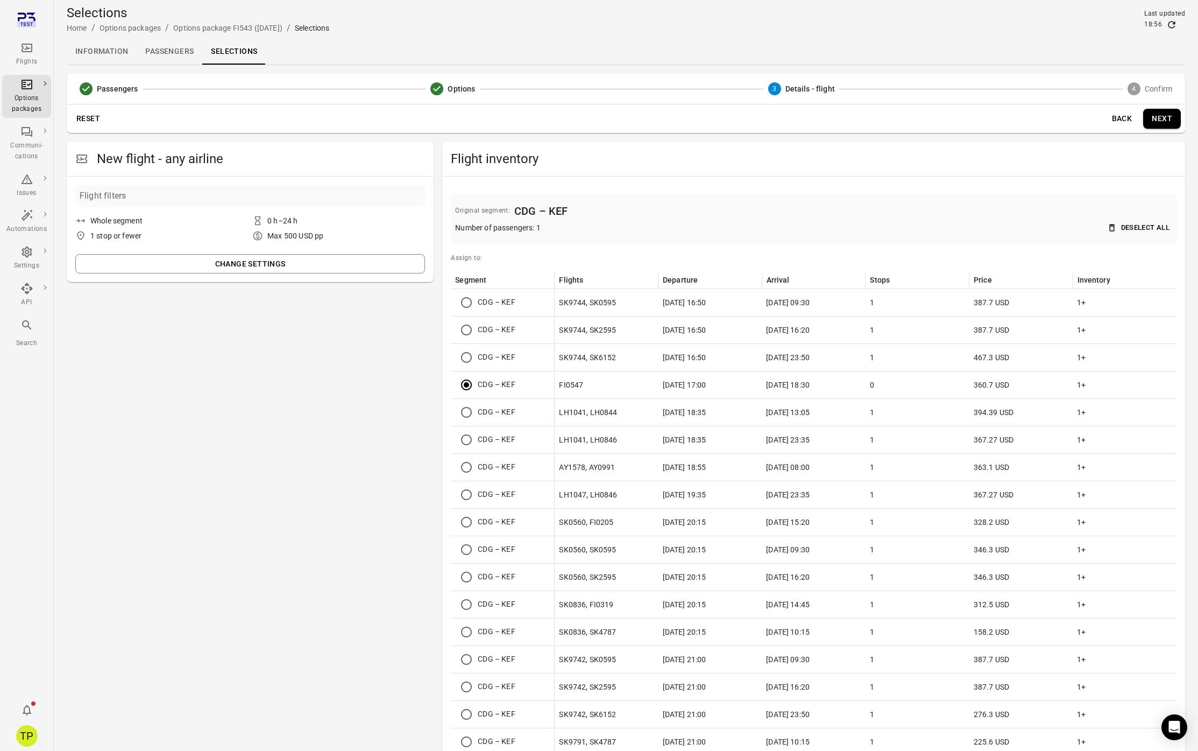
click at [1161, 124] on button "Next" at bounding box center [1163, 119] width 38 height 20
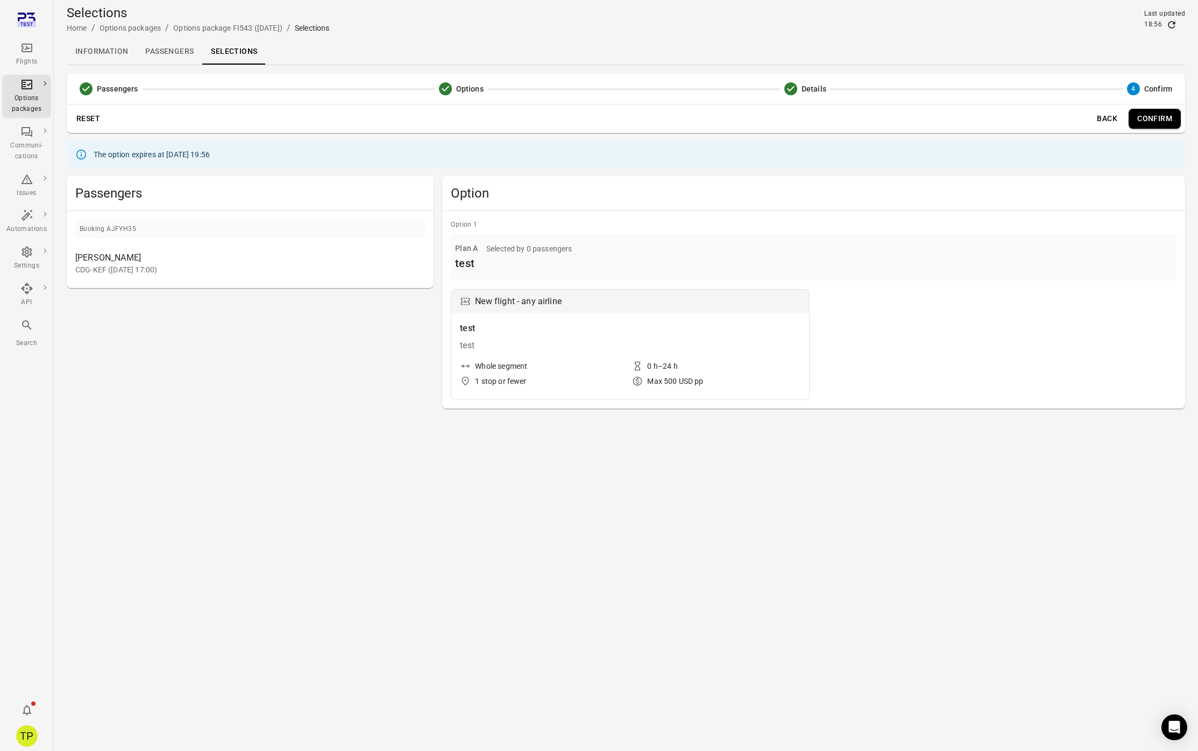
click at [172, 51] on link "Passengers" at bounding box center [170, 52] width 66 height 26
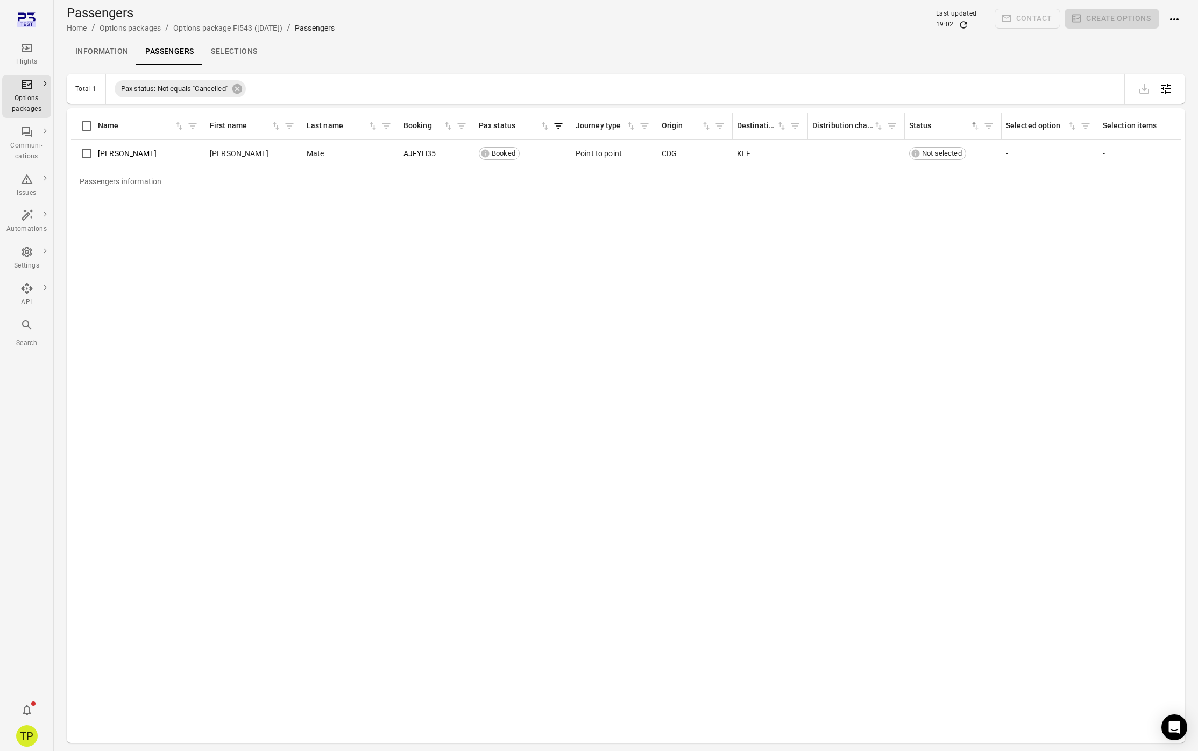
click at [231, 60] on link "Selections" at bounding box center [233, 52] width 63 height 26
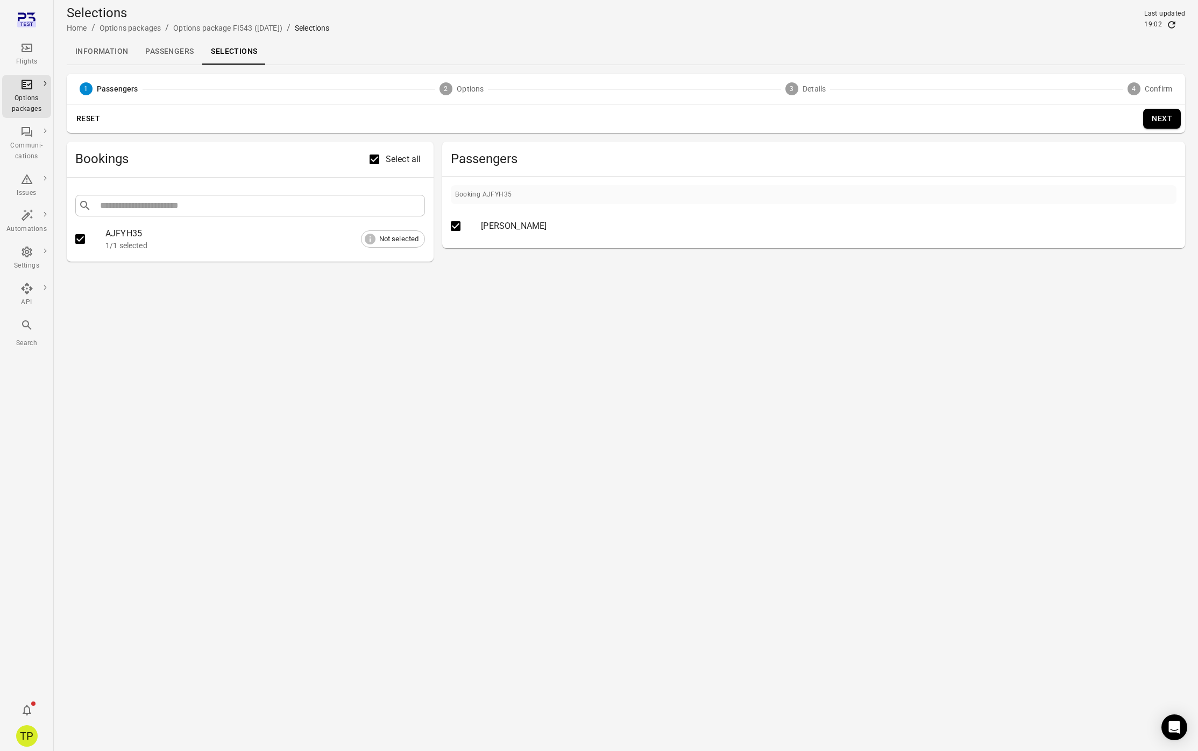
click at [1157, 121] on button "Next" at bounding box center [1163, 119] width 38 height 20
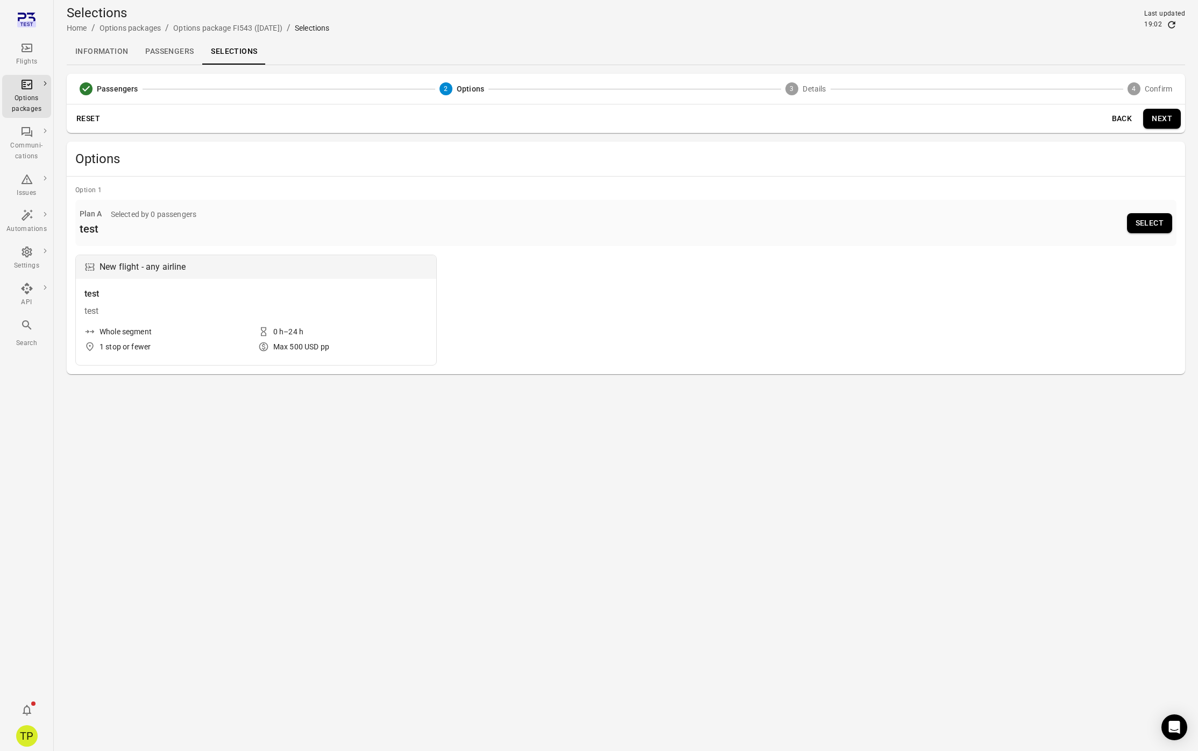
click at [1150, 221] on button "Select" at bounding box center [1149, 223] width 45 height 20
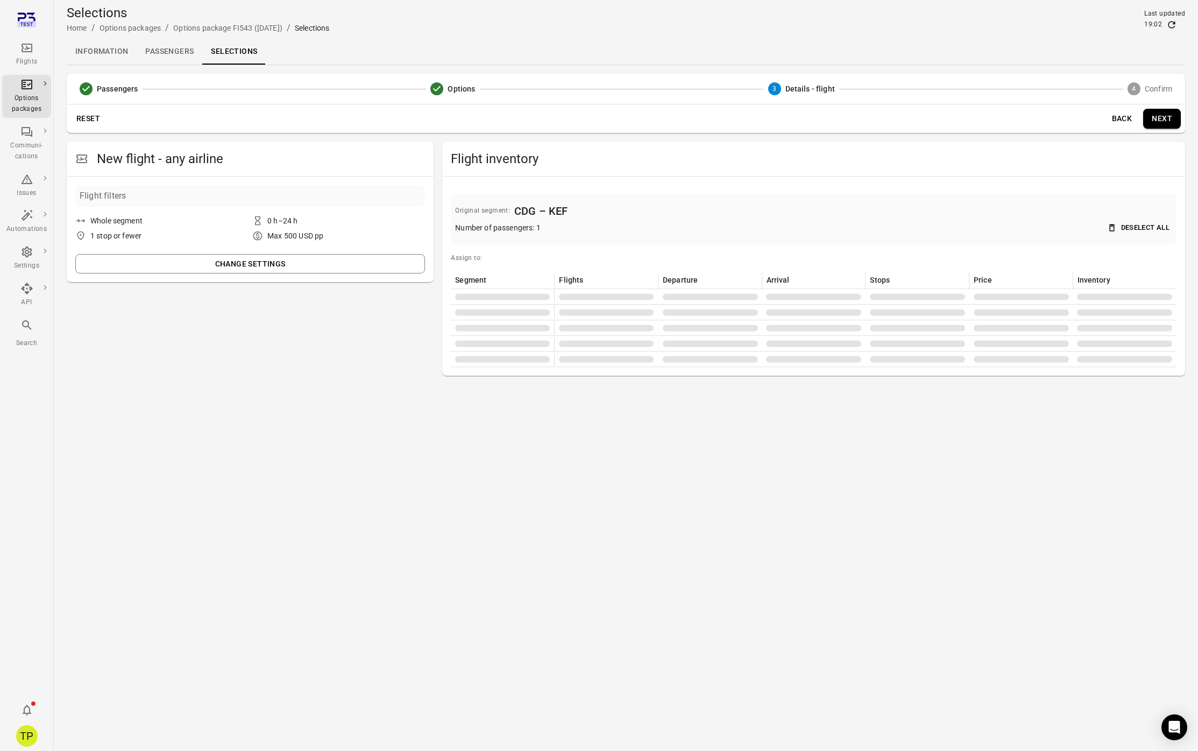
click at [267, 270] on button "Change settings" at bounding box center [250, 264] width 350 height 20
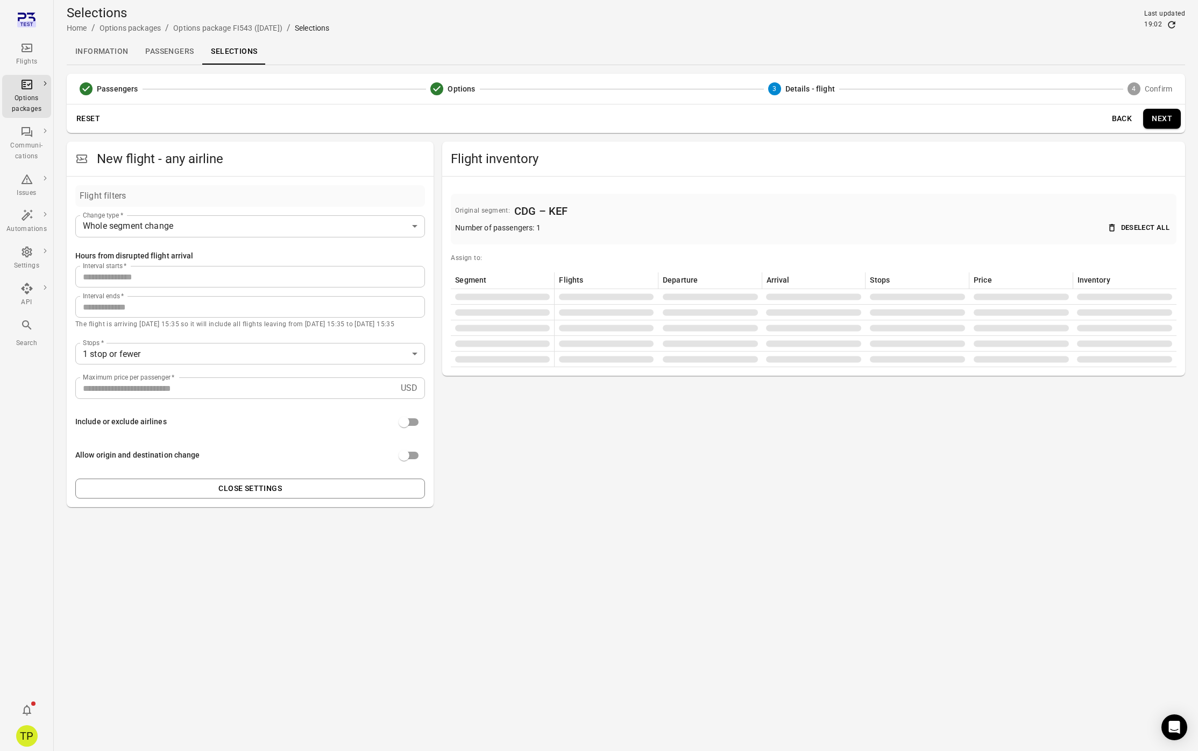
click at [304, 488] on button "Close settings" at bounding box center [250, 488] width 350 height 20
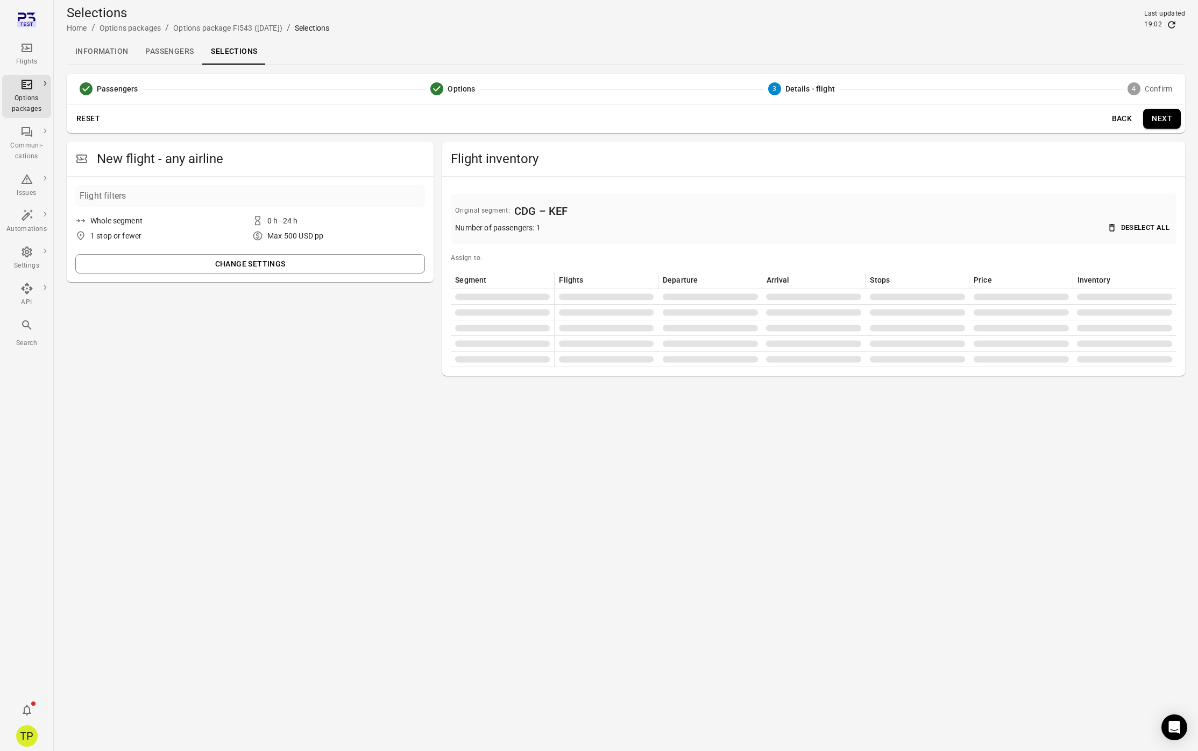
click at [558, 462] on main "Selections Home / Options packages / Options package FI543 (1 Oct) / Selections…" at bounding box center [626, 375] width 1145 height 751
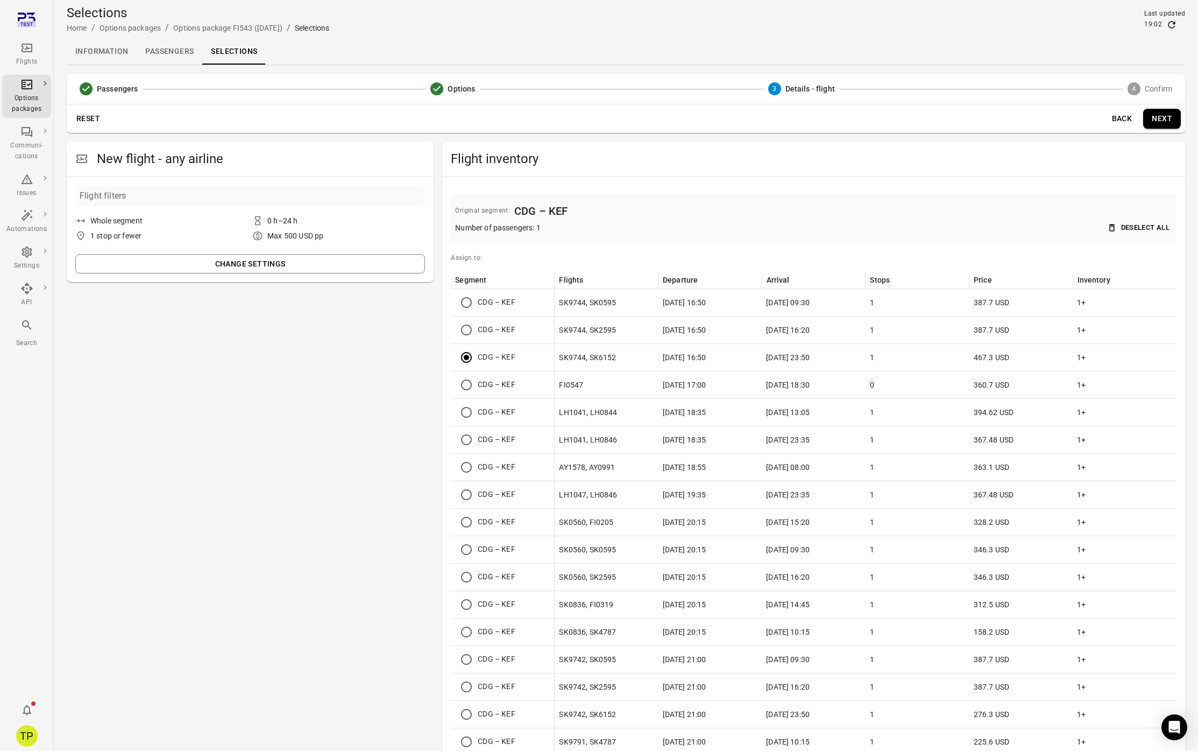
click at [1161, 120] on button "Next" at bounding box center [1163, 119] width 38 height 20
